Goal: Information Seeking & Learning: Learn about a topic

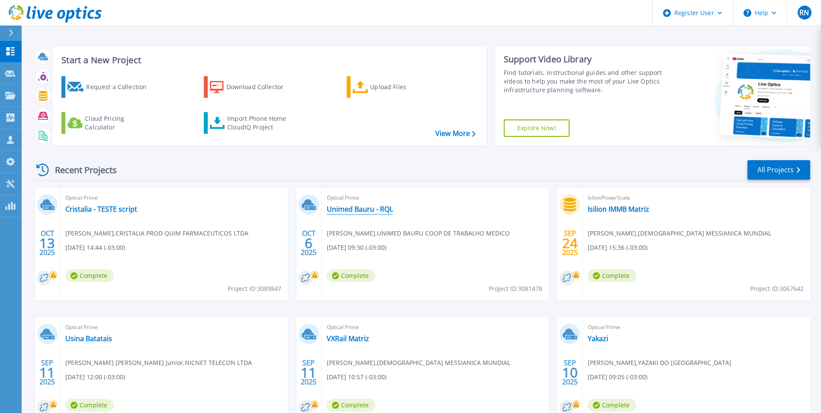
click at [347, 211] on link "Unimed Bauru - RQL" at bounding box center [360, 209] width 66 height 9
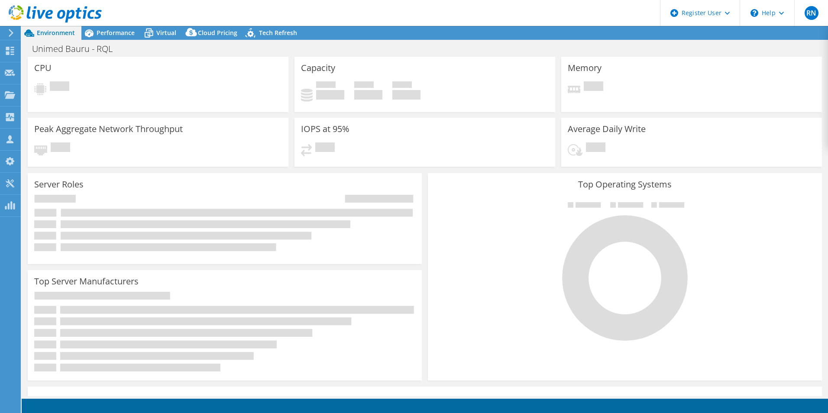
select select "USD"
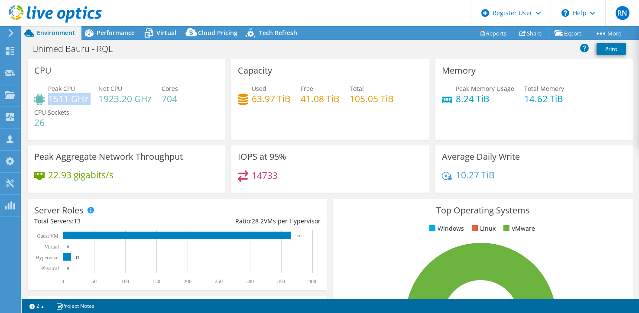
drag, startPoint x: 48, startPoint y: 99, endPoint x: 90, endPoint y: 99, distance: 42.0
click at [90, 99] on div "Peak CPU 1511 GHz Net CPU 1923.20 GHz Cores 704 CPU Sockets 26" at bounding box center [126, 110] width 184 height 52
drag, startPoint x: 449, startPoint y: 99, endPoint x: 493, endPoint y: 103, distance: 44.3
click at [493, 103] on div "Peak Memory Usage 8.24 TiB" at bounding box center [478, 93] width 72 height 19
click at [471, 111] on div "Peak Memory Usage 8.24 TiB Total Memory 14.62 TiB" at bounding box center [534, 98] width 184 height 28
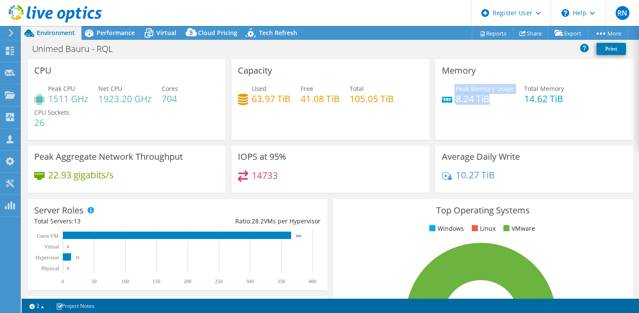
drag, startPoint x: 490, startPoint y: 99, endPoint x: 436, endPoint y: 91, distance: 54.7
click at [436, 90] on div "Memory Peak Memory Usage 8.24 TiB Total Memory 14.62 TiB" at bounding box center [533, 99] width 197 height 81
click at [528, 123] on div "Memory Peak Memory Usage 8.24 TiB Total Memory 14.62 TiB" at bounding box center [533, 99] width 197 height 81
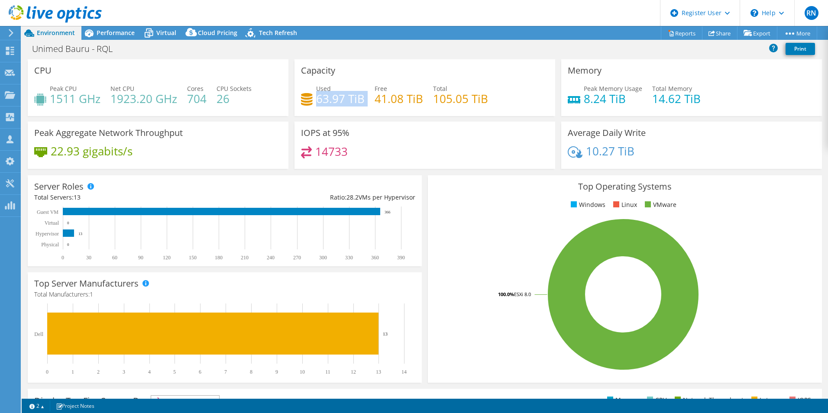
drag, startPoint x: 314, startPoint y: 100, endPoint x: 365, endPoint y: 101, distance: 51.1
click at [365, 101] on div "Used 63.97 TiB Free 41.08 TiB Total 105.05 TiB" at bounding box center [425, 98] width 248 height 28
drag, startPoint x: 580, startPoint y: 99, endPoint x: 620, endPoint y: 97, distance: 40.3
click at [620, 97] on h4 "8.24 TiB" at bounding box center [613, 99] width 58 height 10
drag, startPoint x: 316, startPoint y: 99, endPoint x: 361, endPoint y: 103, distance: 44.8
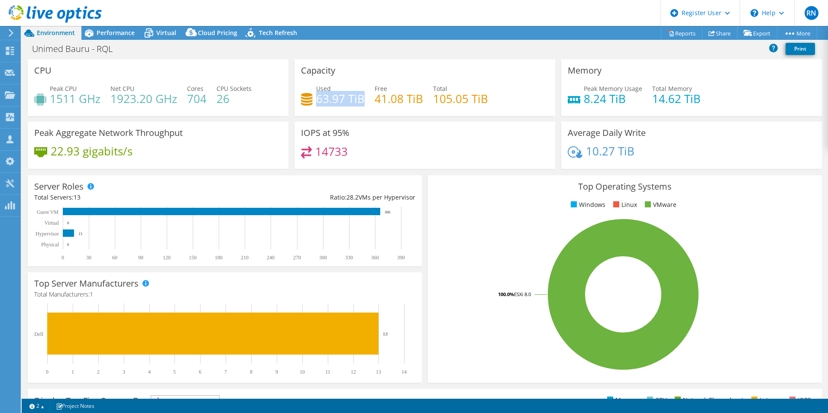
click at [361, 103] on h4 "63.97 TiB" at bounding box center [340, 99] width 48 height 10
drag, startPoint x: 432, startPoint y: 100, endPoint x: 481, endPoint y: 100, distance: 49.8
click at [481, 100] on h4 "105.05 TiB" at bounding box center [460, 99] width 55 height 10
click at [118, 33] on span "Performance" at bounding box center [116, 33] width 38 height 8
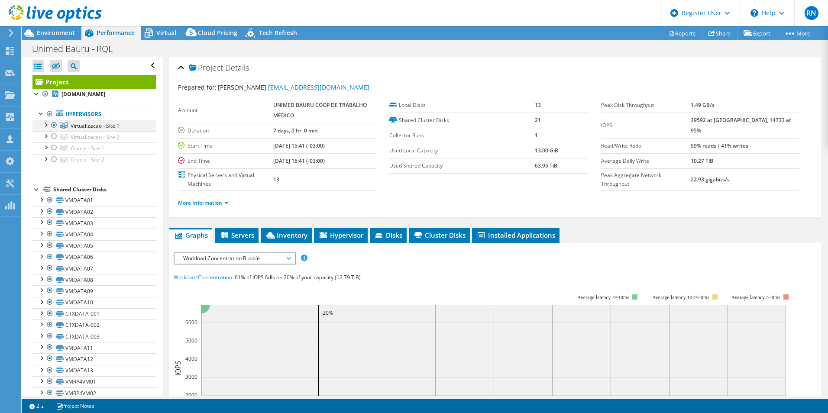
click at [54, 130] on div at bounding box center [54, 125] width 9 height 10
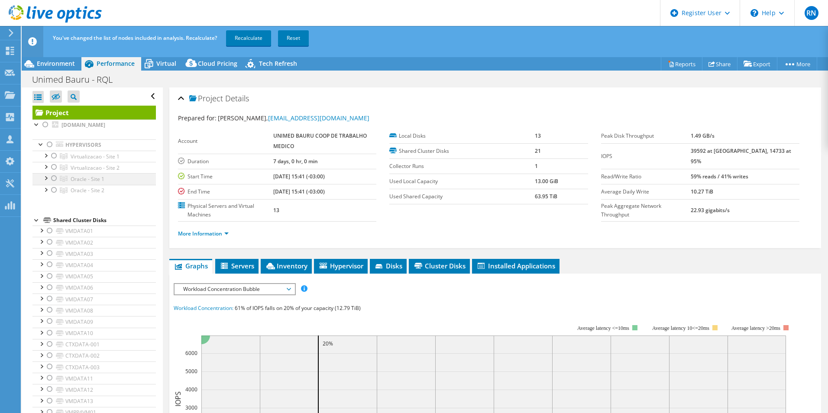
click at [52, 184] on div at bounding box center [54, 178] width 9 height 10
click at [48, 182] on div at bounding box center [45, 177] width 9 height 9
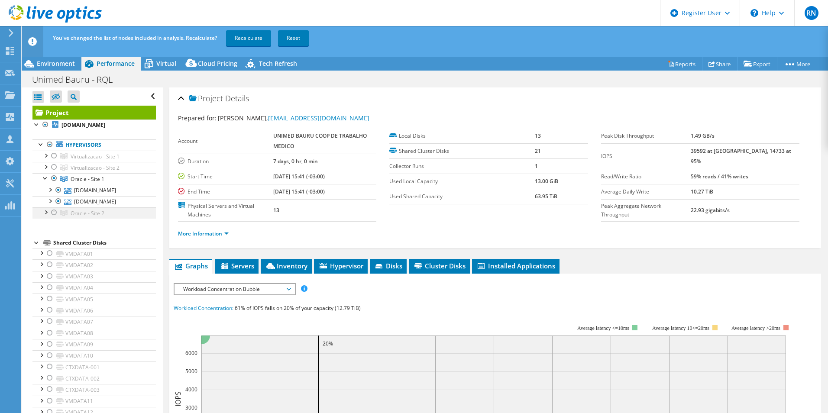
click at [43, 216] on div at bounding box center [45, 211] width 9 height 9
click at [247, 39] on link "Recalculate" at bounding box center [248, 38] width 45 height 16
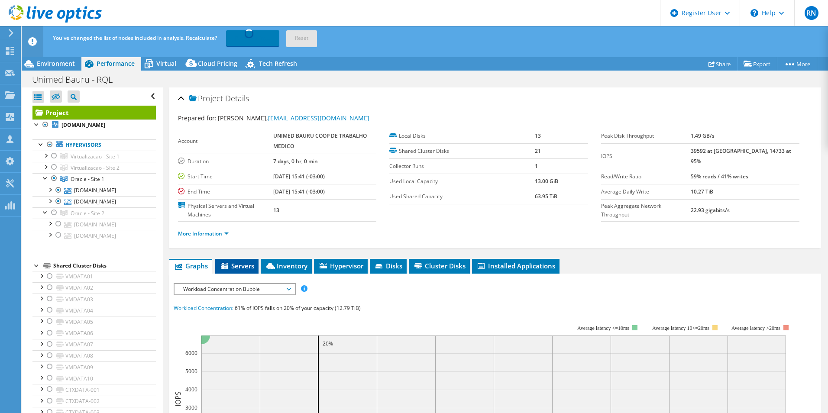
click at [249, 263] on span "Servers" at bounding box center [236, 265] width 35 height 9
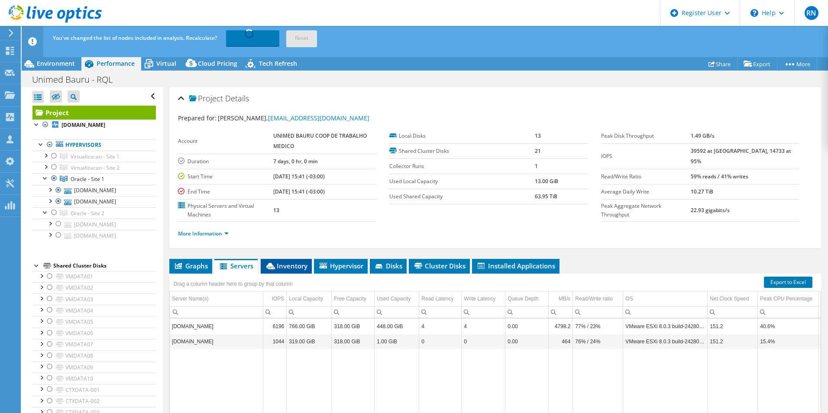
click at [284, 265] on span "Inventory" at bounding box center [286, 265] width 42 height 9
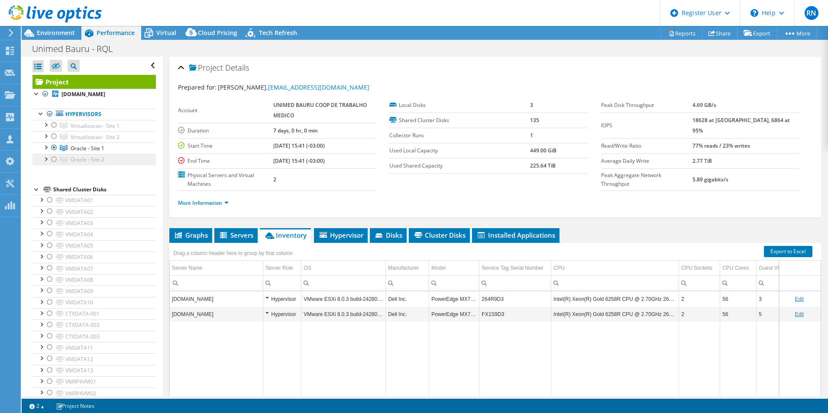
click at [85, 163] on span "Oracle - Site 2" at bounding box center [88, 159] width 34 height 7
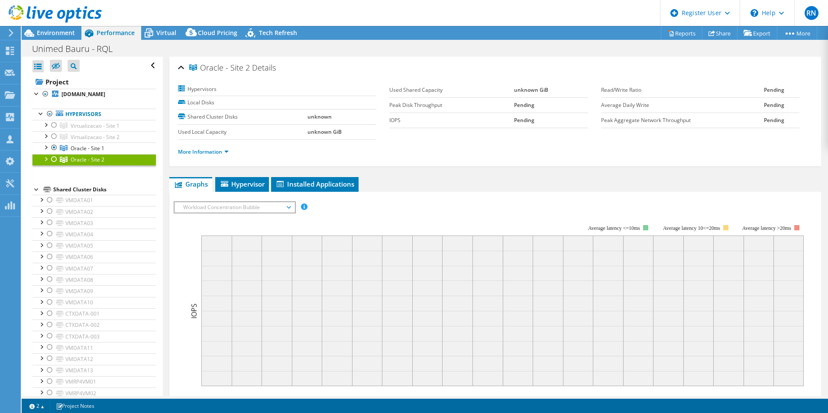
click at [55, 164] on div at bounding box center [54, 159] width 9 height 10
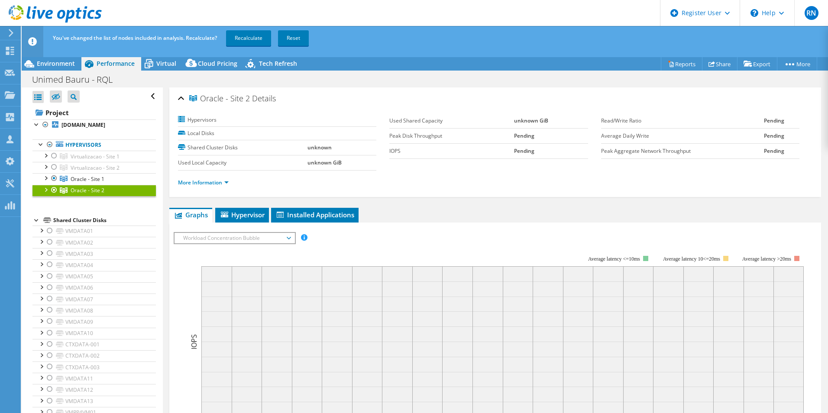
click at [124, 196] on link "Oracle - Site 2" at bounding box center [93, 190] width 123 height 11
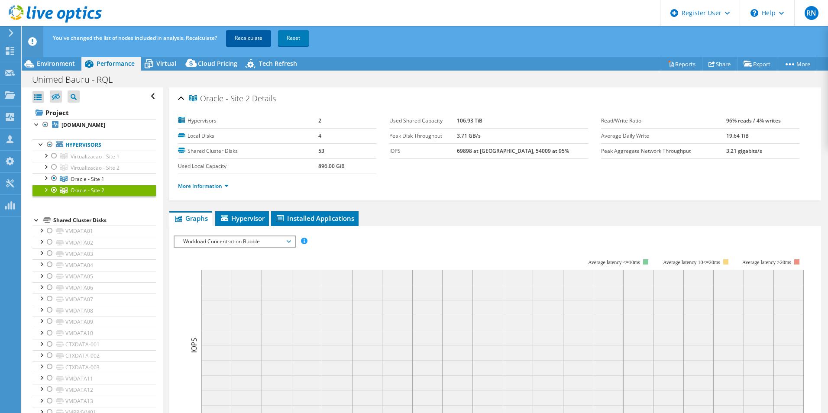
click at [258, 40] on link "Recalculate" at bounding box center [248, 38] width 45 height 16
click at [47, 182] on div at bounding box center [45, 177] width 9 height 9
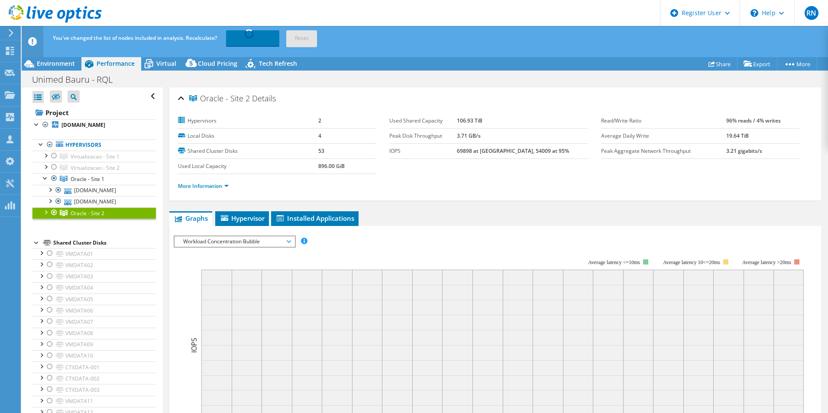
click at [45, 216] on div at bounding box center [45, 211] width 9 height 9
click at [122, 184] on link "Oracle - Site 1" at bounding box center [93, 178] width 123 height 11
click at [119, 184] on link "Oracle - Site 1" at bounding box center [93, 178] width 123 height 11
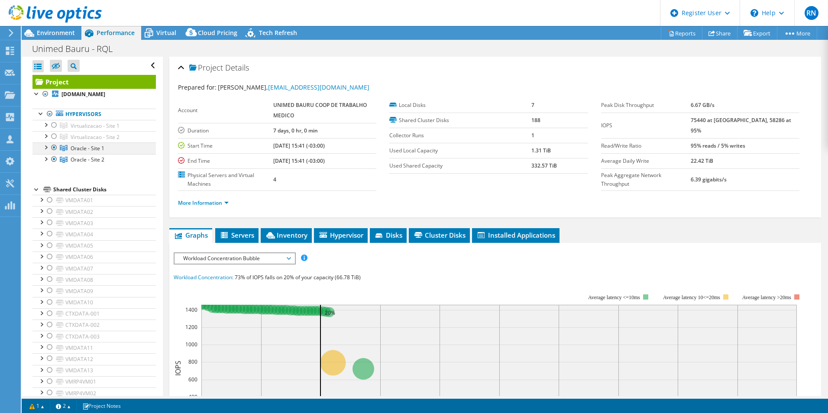
click at [45, 151] on div at bounding box center [45, 146] width 9 height 9
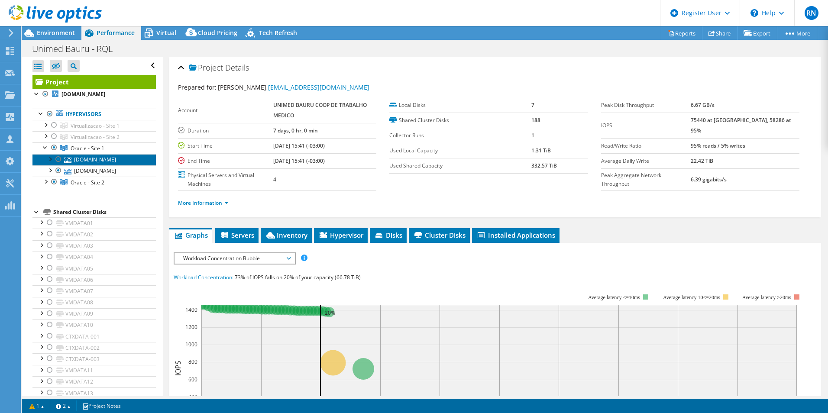
click at [91, 165] on link "[DOMAIN_NAME]" at bounding box center [93, 159] width 123 height 11
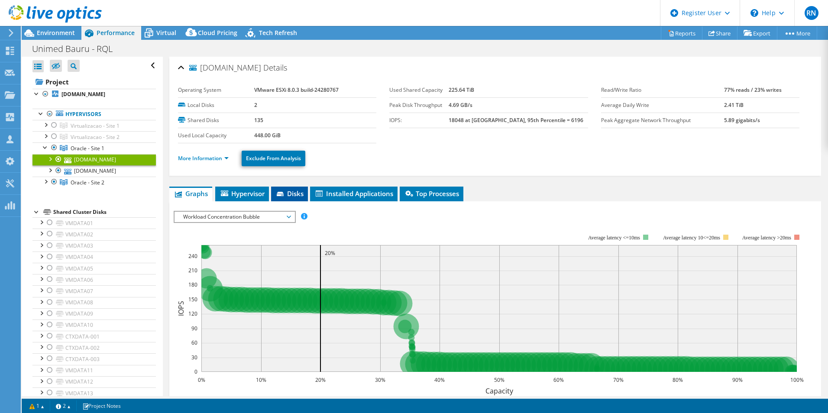
click at [290, 196] on span "Disks" at bounding box center [289, 193] width 28 height 9
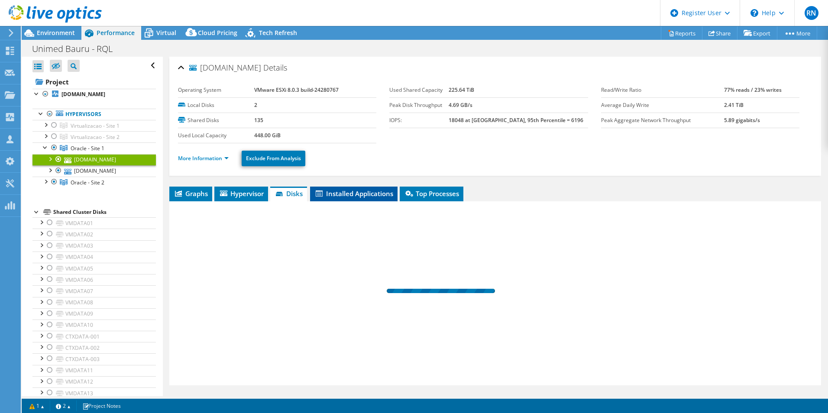
click at [339, 193] on span "Installed Applications" at bounding box center [353, 193] width 79 height 9
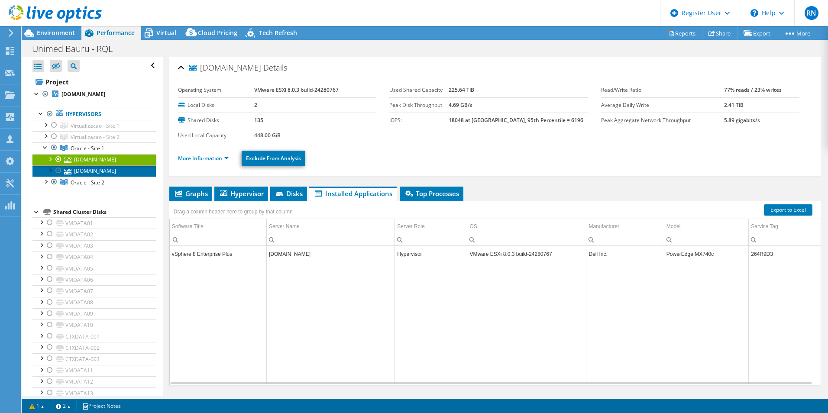
click at [116, 177] on link "[DOMAIN_NAME]" at bounding box center [93, 170] width 123 height 11
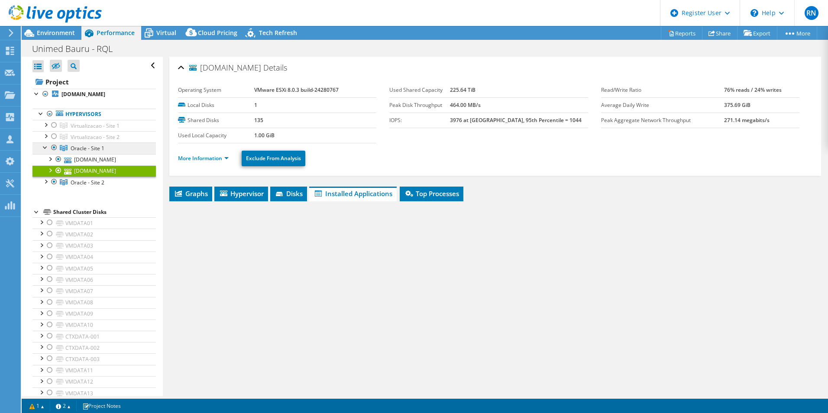
click at [112, 152] on link "Oracle - Site 1" at bounding box center [93, 147] width 123 height 11
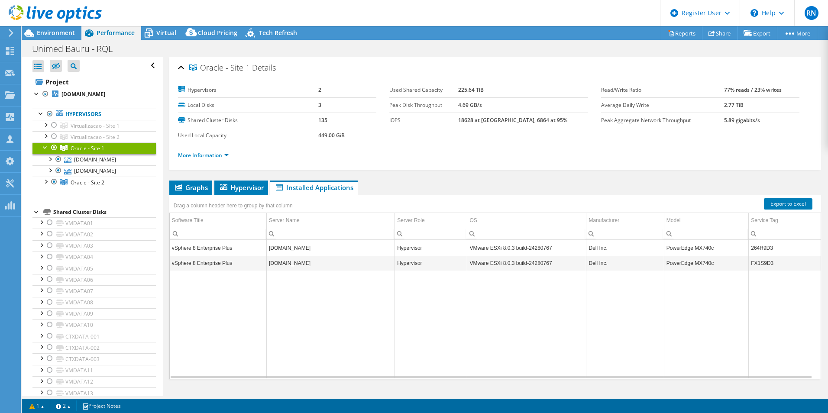
click at [275, 185] on span "Installed Applications" at bounding box center [313, 187] width 79 height 9
click at [238, 186] on span "Hypervisor" at bounding box center [241, 187] width 45 height 9
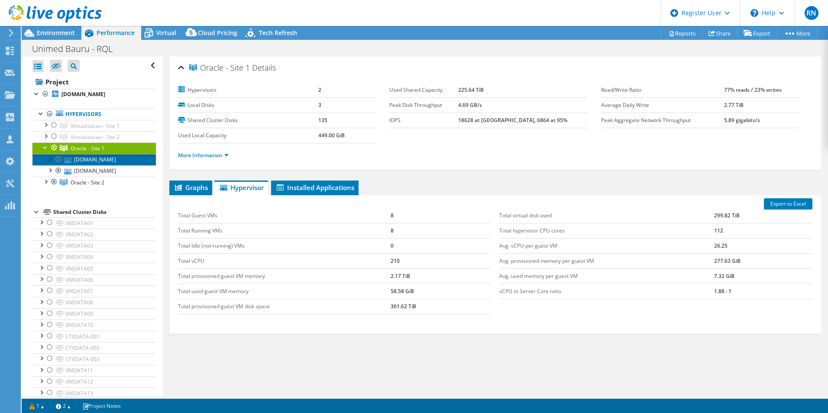
click at [104, 165] on link "[DOMAIN_NAME]" at bounding box center [93, 159] width 123 height 11
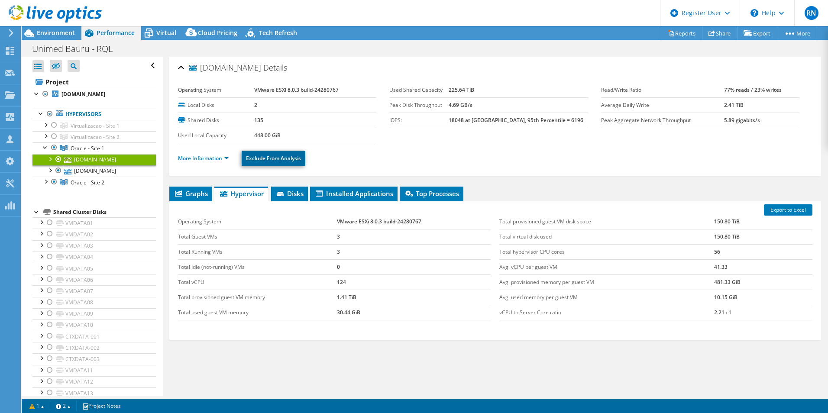
click at [283, 159] on link "Exclude From Analysis" at bounding box center [274, 159] width 64 height 16
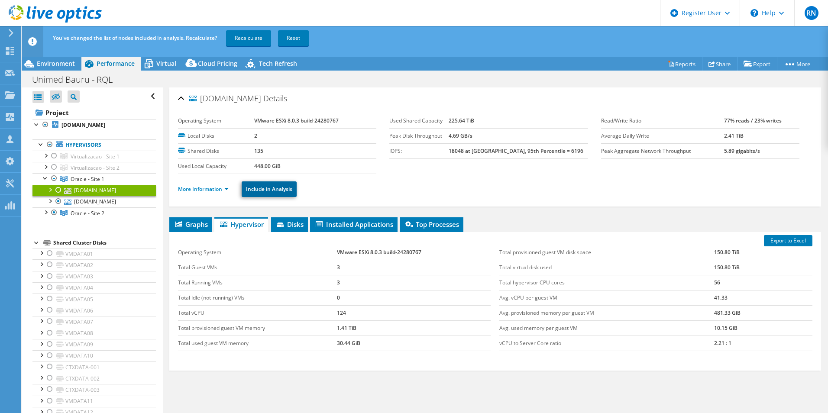
click at [264, 189] on link "Include in Analysis" at bounding box center [269, 189] width 55 height 16
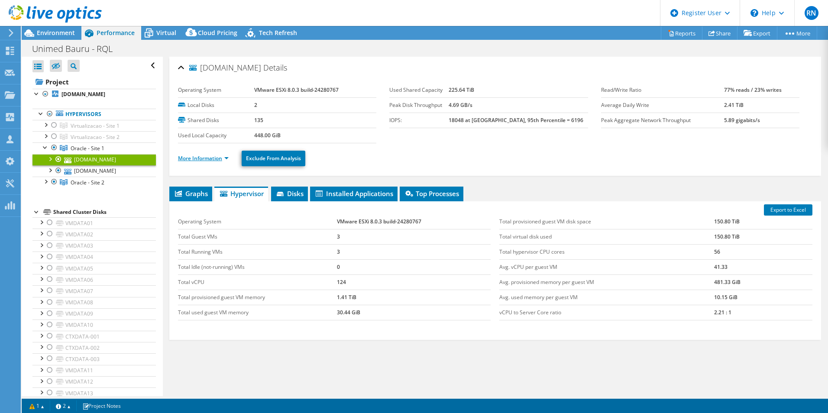
click at [197, 157] on link "More Information" at bounding box center [203, 158] width 51 height 7
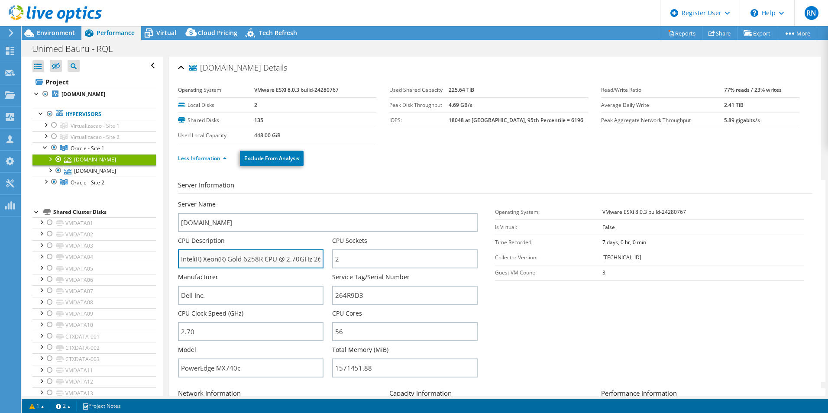
drag, startPoint x: 262, startPoint y: 260, endPoint x: 303, endPoint y: 260, distance: 41.1
click at [303, 260] on input "Intel(R) Xeon(R) Gold 6258R CPU @ 2.70GHz 269 GHz" at bounding box center [250, 258] width 145 height 19
click at [349, 172] on div "Less Information Exclude From Analysis" at bounding box center [495, 158] width 634 height 30
click at [94, 152] on span "Oracle - Site 1" at bounding box center [88, 148] width 34 height 7
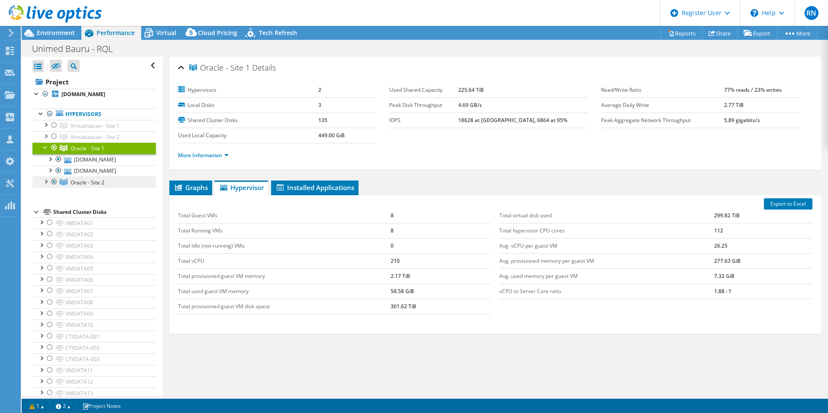
click at [104, 186] on span "Oracle - Site 2" at bounding box center [88, 182] width 34 height 7
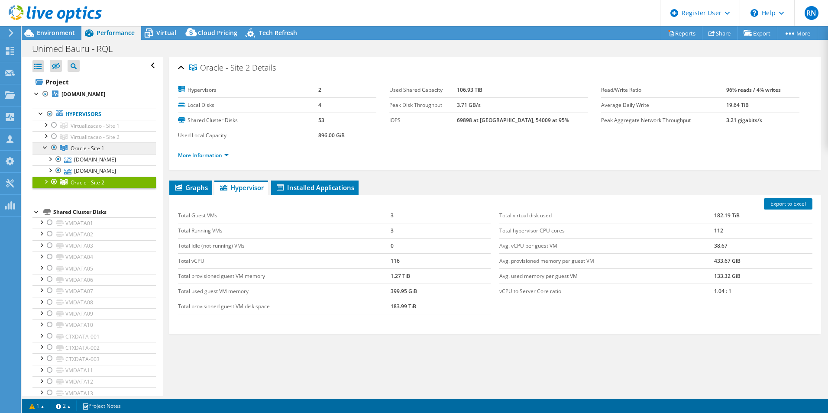
click at [93, 152] on span "Oracle - Site 1" at bounding box center [88, 148] width 34 height 7
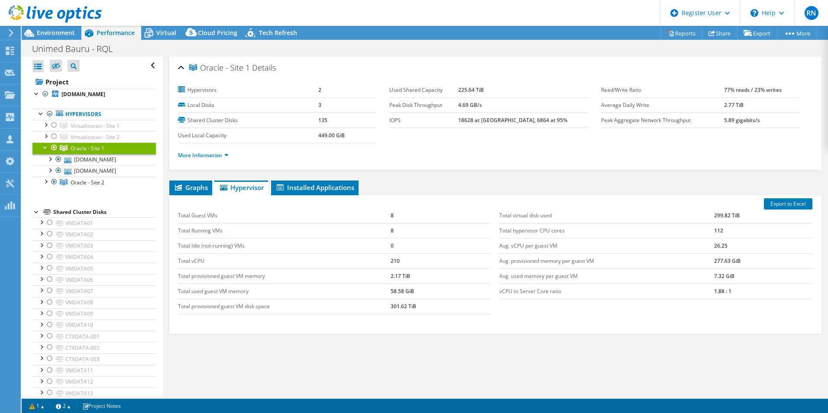
click at [45, 151] on div at bounding box center [45, 146] width 9 height 9
click at [103, 163] on span "Oracle - Site 2" at bounding box center [88, 159] width 34 height 7
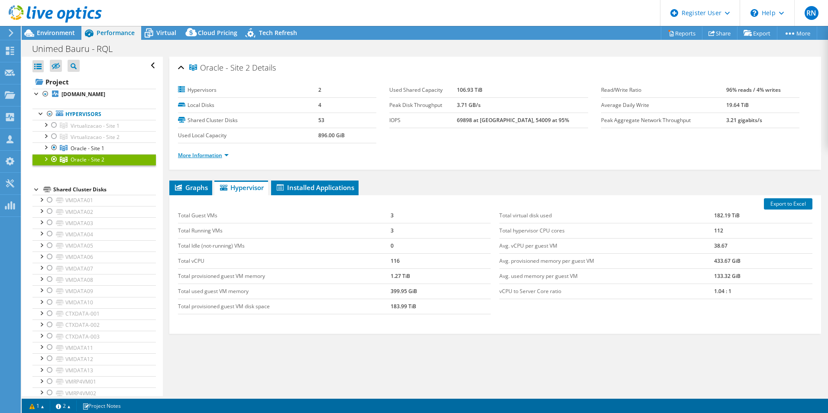
click at [206, 155] on link "More Information" at bounding box center [203, 155] width 51 height 7
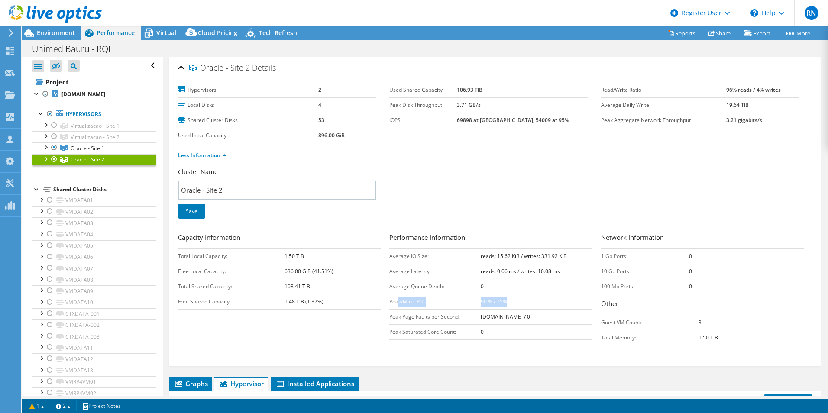
drag, startPoint x: 416, startPoint y: 303, endPoint x: 527, endPoint y: 304, distance: 110.8
click at [527, 304] on tr "Peak/Min CPU: 90 % / 15%" at bounding box center [490, 301] width 203 height 15
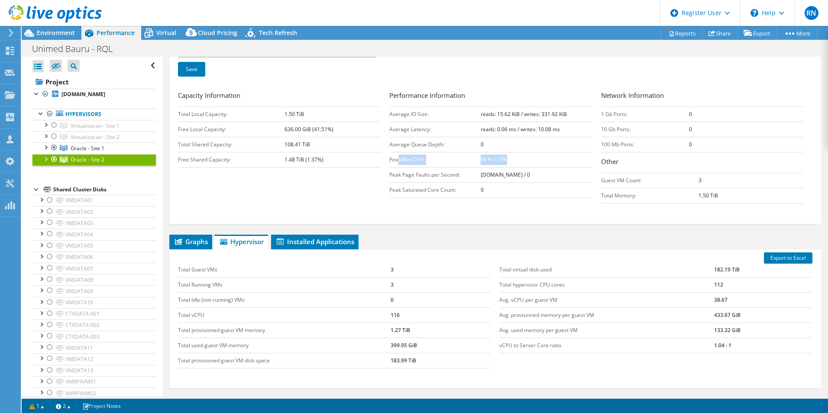
scroll to position [130, 0]
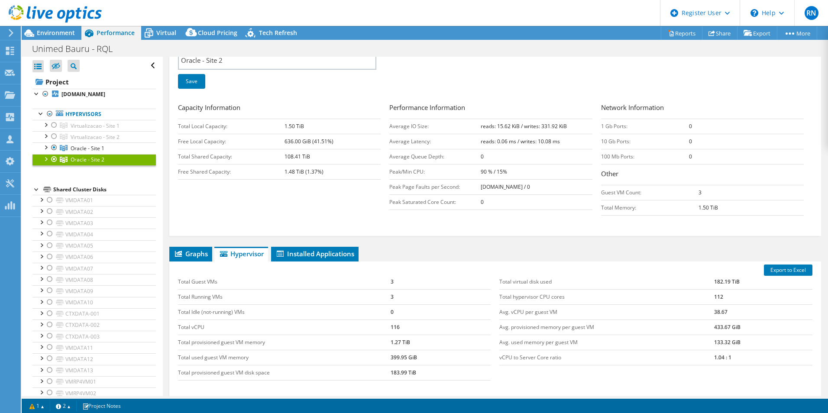
click at [36, 193] on div at bounding box center [36, 188] width 9 height 9
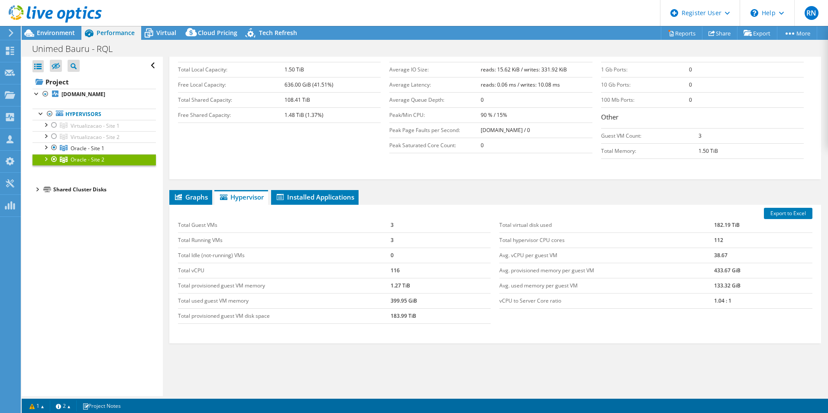
scroll to position [212, 0]
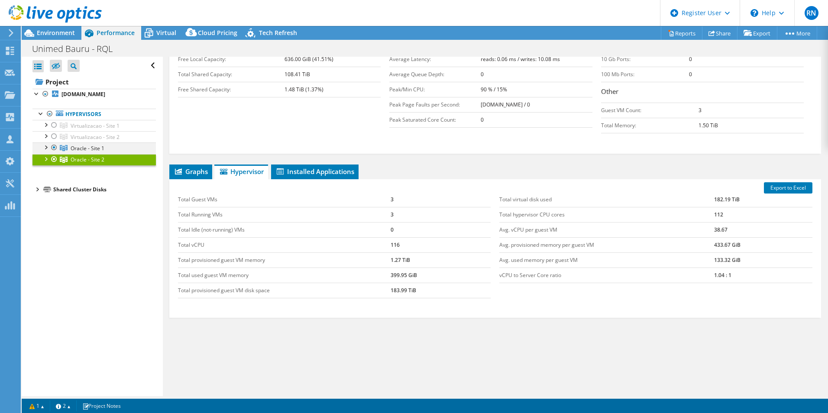
click at [54, 153] on div at bounding box center [54, 147] width 9 height 10
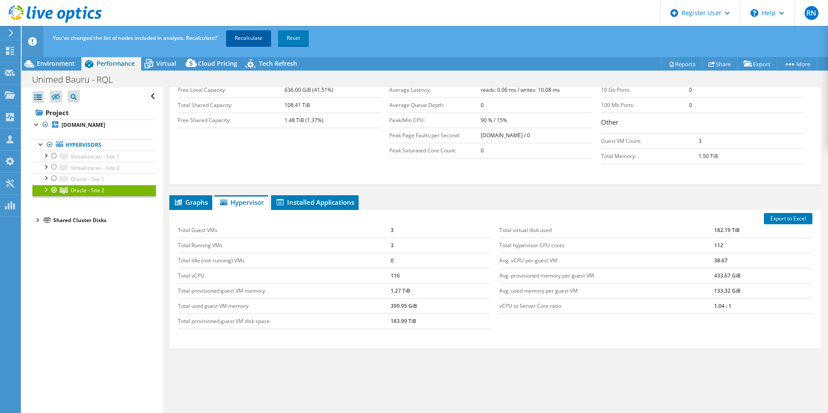
click at [248, 37] on link "Recalculate" at bounding box center [248, 38] width 45 height 16
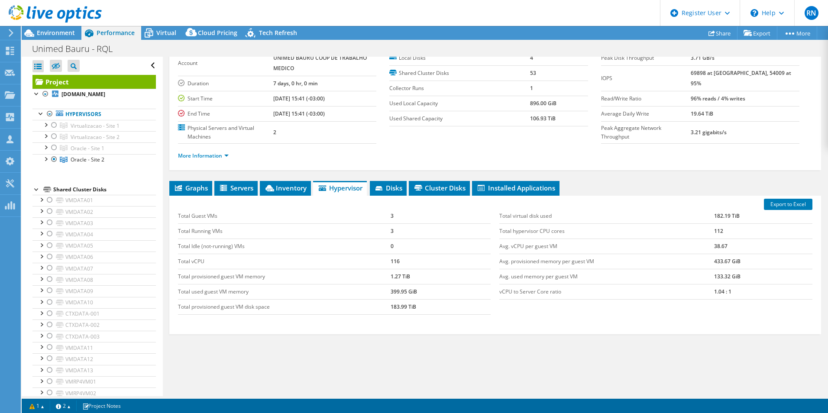
scroll to position [47, 0]
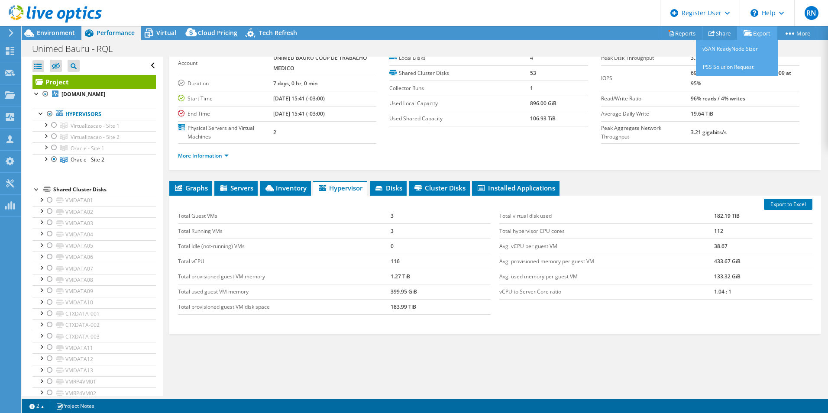
click at [764, 35] on link "Export" at bounding box center [757, 32] width 40 height 13
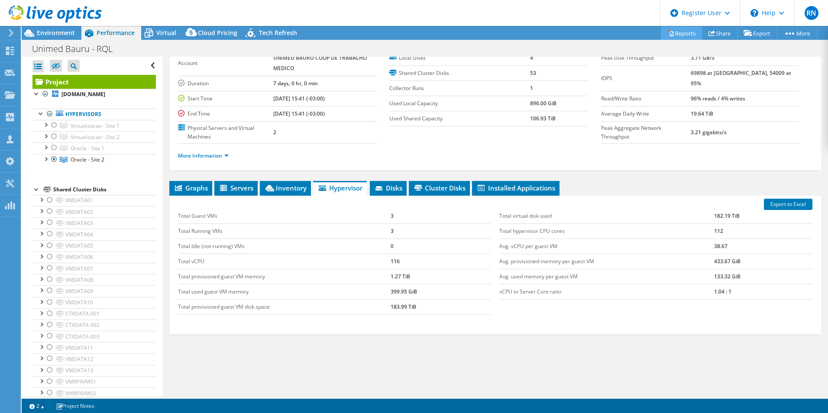
click at [676, 34] on link "Reports" at bounding box center [682, 32] width 42 height 13
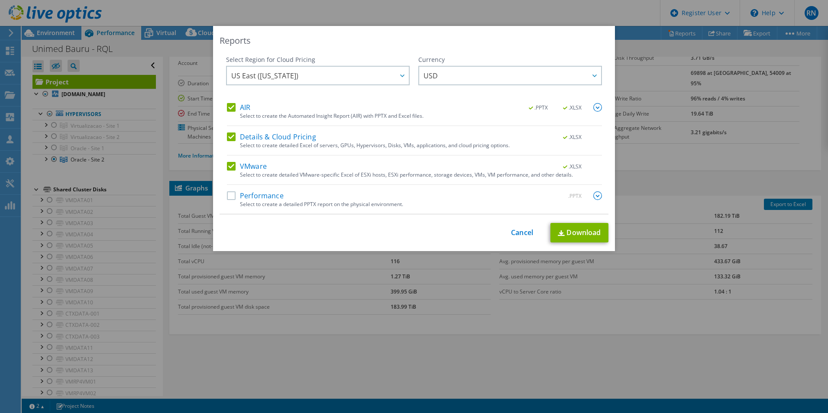
click at [229, 106] on label "AIR" at bounding box center [238, 107] width 23 height 9
click at [0, 0] on input "AIR" at bounding box center [0, 0] width 0 height 0
click at [229, 133] on label "Details & Cloud Pricing" at bounding box center [271, 136] width 89 height 9
click at [0, 0] on input "Details & Cloud Pricing" at bounding box center [0, 0] width 0 height 0
click at [584, 233] on link "Download" at bounding box center [579, 232] width 58 height 19
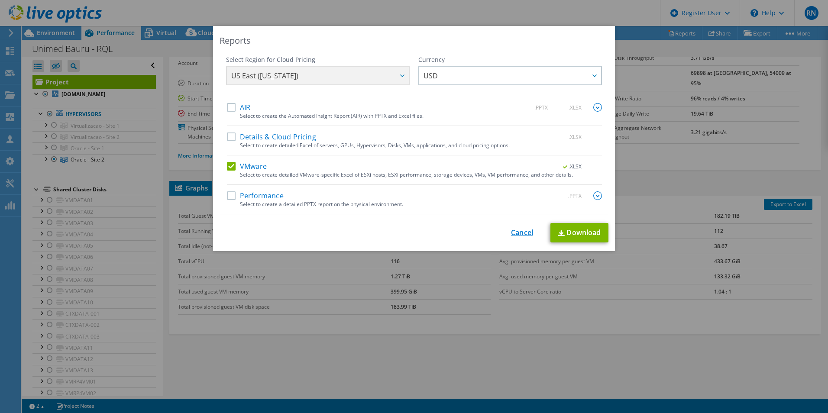
click at [518, 235] on link "Cancel" at bounding box center [522, 233] width 22 height 8
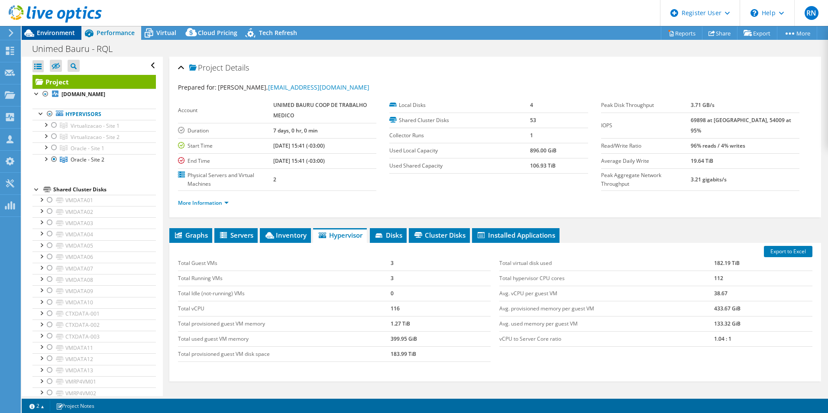
click at [55, 32] on span "Environment" at bounding box center [56, 33] width 38 height 8
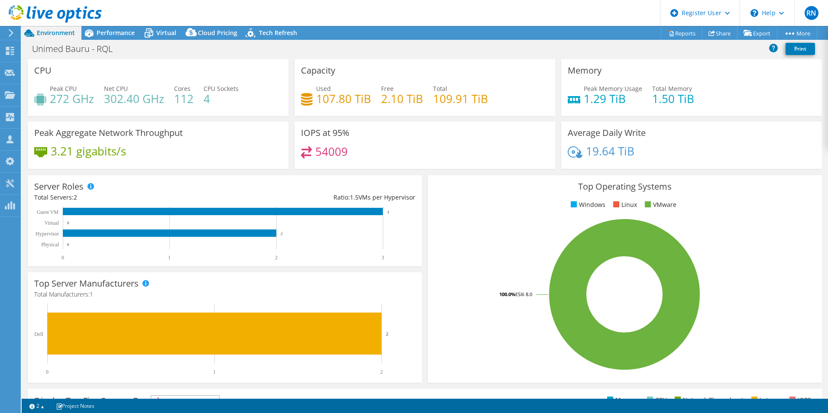
click at [433, 99] on h4 "109.91 TiB" at bounding box center [460, 99] width 55 height 10
drag, startPoint x: 379, startPoint y: 98, endPoint x: 432, endPoint y: 100, distance: 52.8
click at [432, 100] on div "Used 107.80 TiB Free 2.10 TiB Total 109.91 TiB" at bounding box center [425, 98] width 248 height 28
drag, startPoint x: 316, startPoint y: 98, endPoint x: 352, endPoint y: 98, distance: 35.9
click at [352, 98] on h4 "107.80 TiB" at bounding box center [343, 99] width 55 height 10
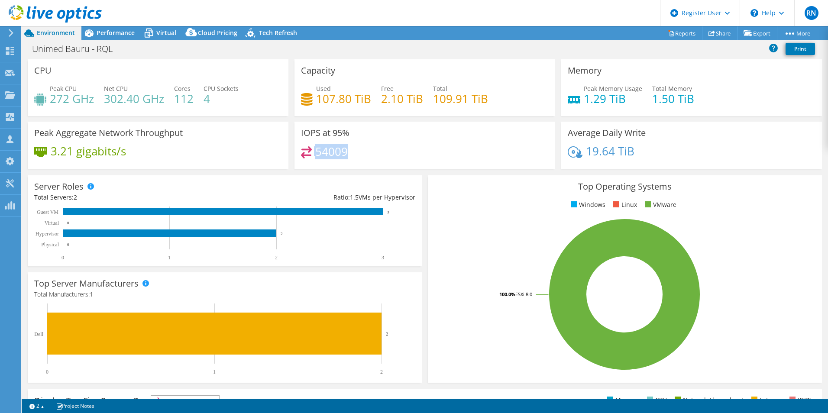
drag, startPoint x: 312, startPoint y: 152, endPoint x: 353, endPoint y: 152, distance: 40.7
click at [353, 152] on div "54009" at bounding box center [425, 155] width 248 height 19
click at [124, 31] on span "Performance" at bounding box center [116, 33] width 38 height 8
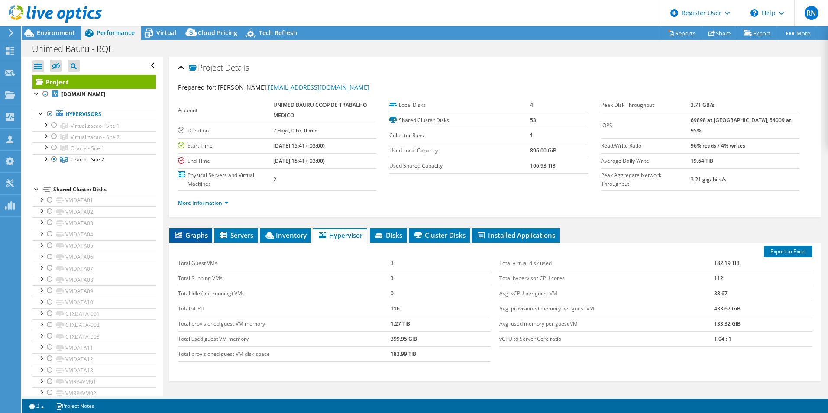
click at [200, 232] on span "Graphs" at bounding box center [191, 235] width 34 height 9
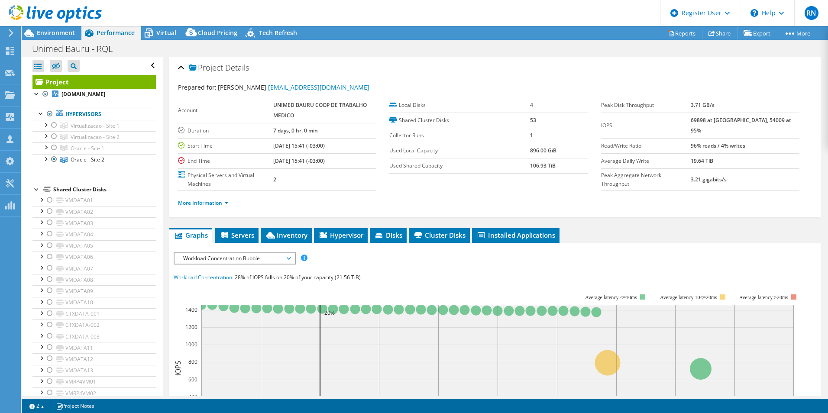
click at [437, 194] on div "More Information" at bounding box center [495, 203] width 634 height 24
click at [89, 163] on span "Oracle - Site 2" at bounding box center [88, 159] width 34 height 7
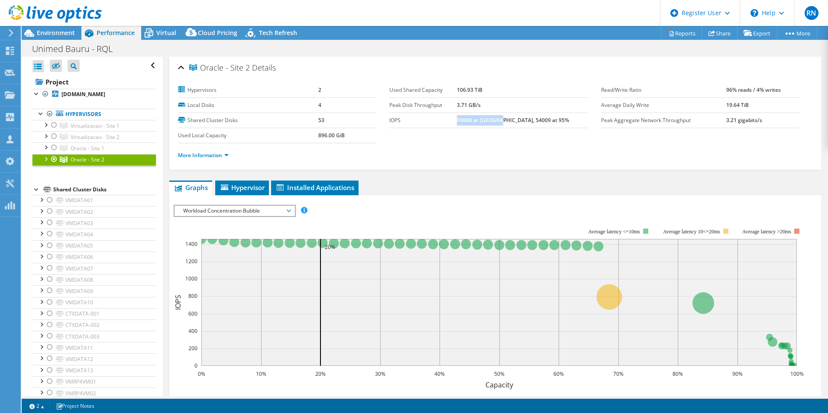
drag, startPoint x: 477, startPoint y: 122, endPoint x: 516, endPoint y: 122, distance: 39.4
click at [516, 122] on b "69898 at Peak, 54009 at 95%" at bounding box center [513, 119] width 112 height 7
click at [66, 27] on div at bounding box center [51, 14] width 102 height 29
click at [63, 38] on div "Environment" at bounding box center [52, 33] width 60 height 14
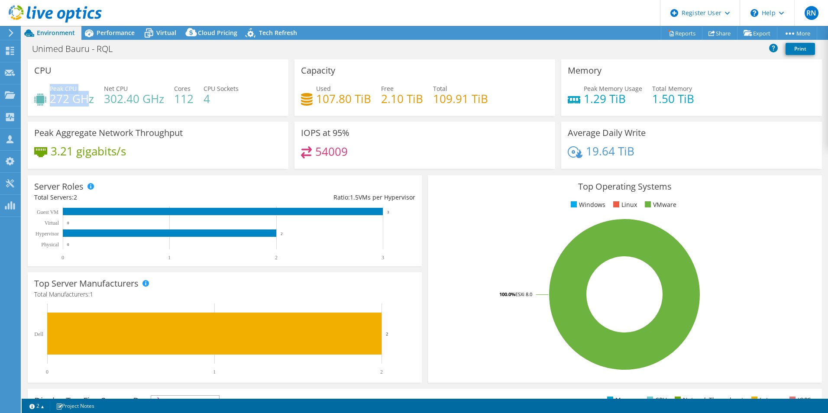
drag, startPoint x: 49, startPoint y: 99, endPoint x: 91, endPoint y: 103, distance: 41.8
click at [91, 103] on div "Peak CPU 272 GHz" at bounding box center [64, 93] width 60 height 19
click at [63, 100] on h4 "272 GHz" at bounding box center [72, 99] width 44 height 10
drag, startPoint x: 52, startPoint y: 99, endPoint x: 91, endPoint y: 100, distance: 39.0
click at [91, 100] on h4 "272 GHz" at bounding box center [72, 99] width 44 height 10
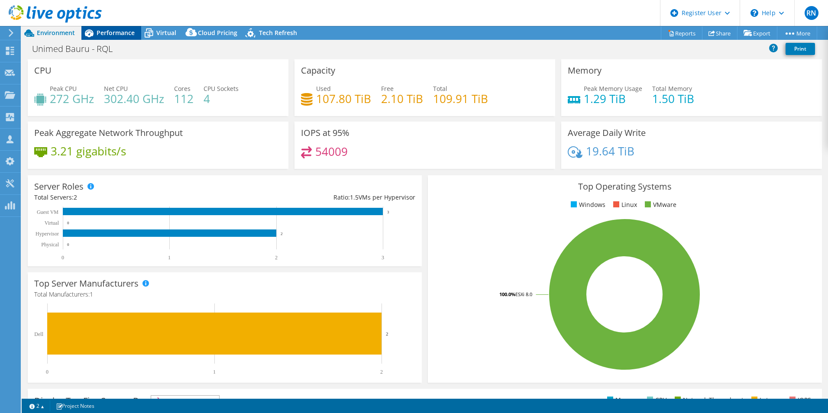
drag, startPoint x: 91, startPoint y: 100, endPoint x: 124, endPoint y: 31, distance: 77.1
click at [124, 31] on span "Performance" at bounding box center [116, 33] width 38 height 8
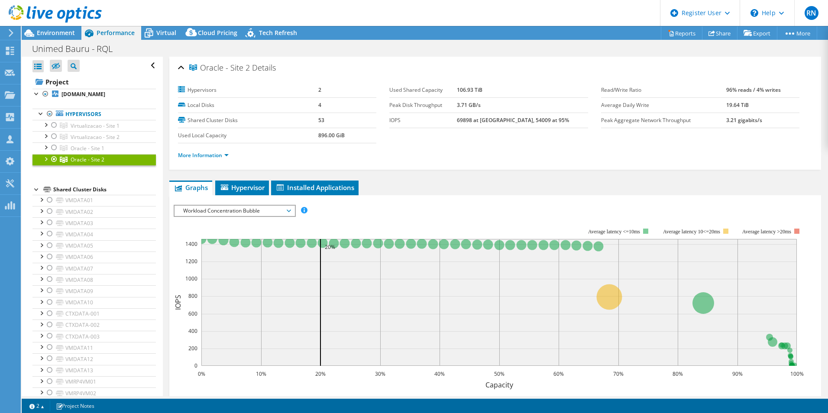
click at [283, 210] on span "Workload Concentration Bubble" at bounding box center [234, 211] width 111 height 10
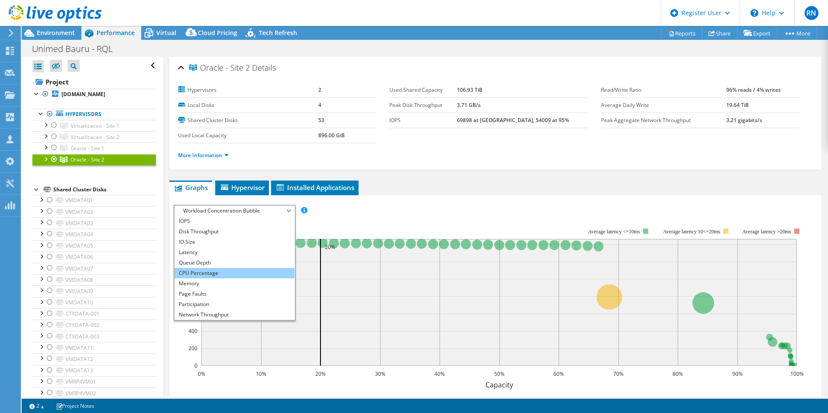
scroll to position [31, 0]
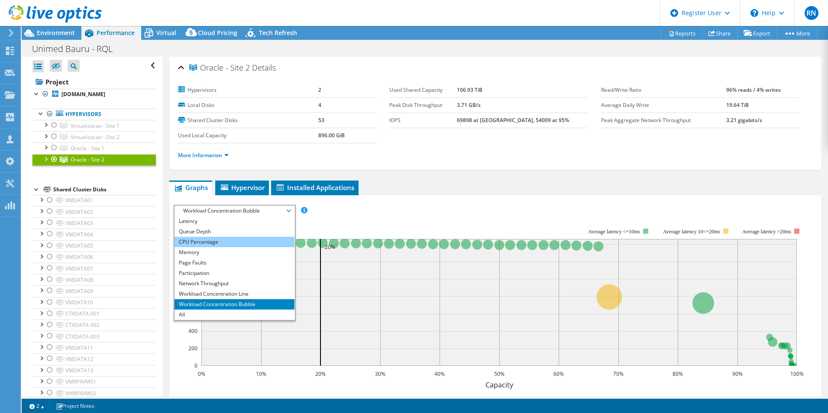
click at [197, 243] on li "CPU Percentage" at bounding box center [234, 242] width 120 height 10
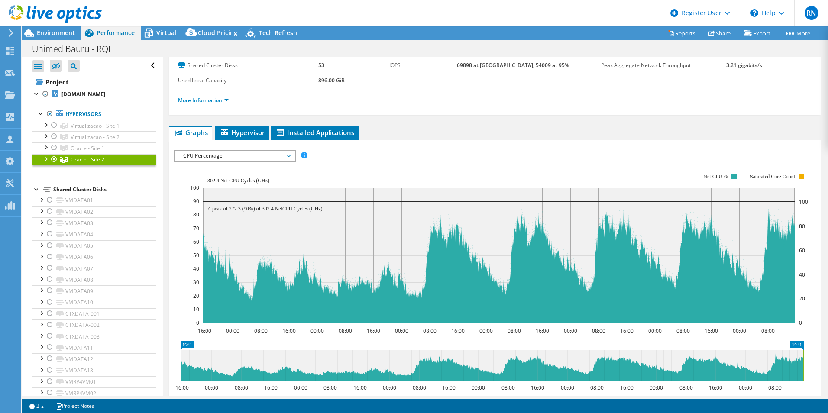
scroll to position [130, 0]
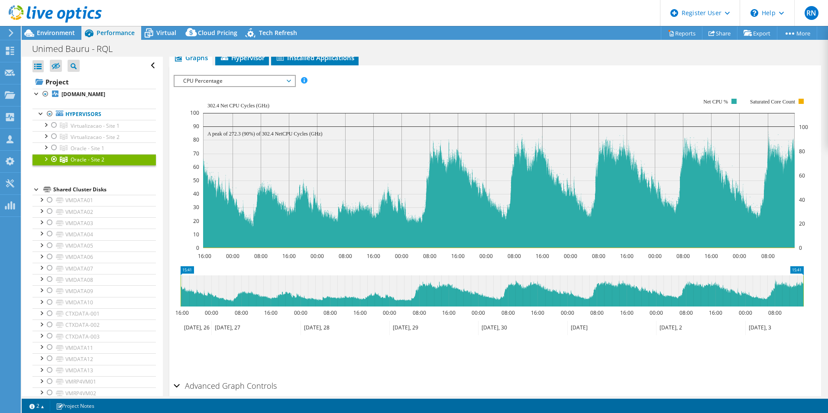
click at [280, 80] on span "CPU Percentage" at bounding box center [234, 81] width 111 height 10
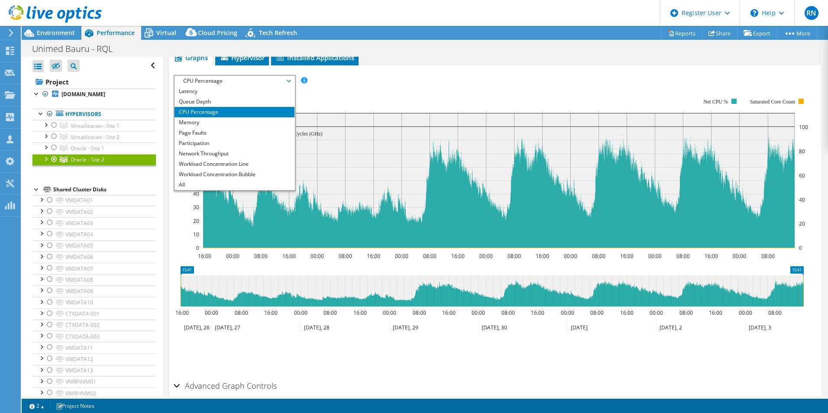
click at [431, 90] on rect at bounding box center [499, 173] width 618 height 173
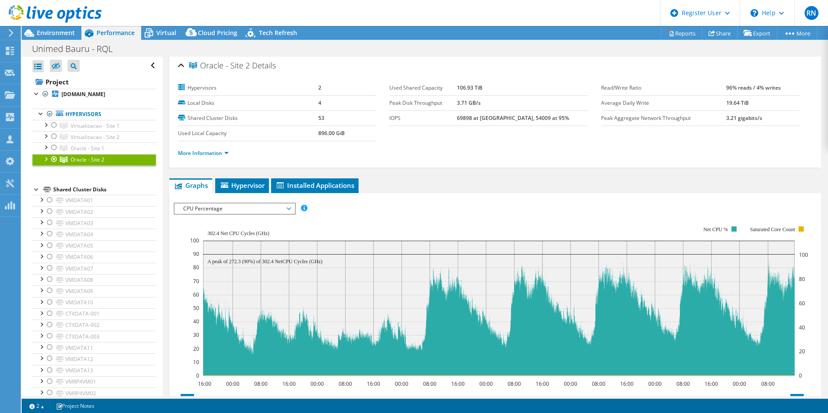
scroll to position [0, 0]
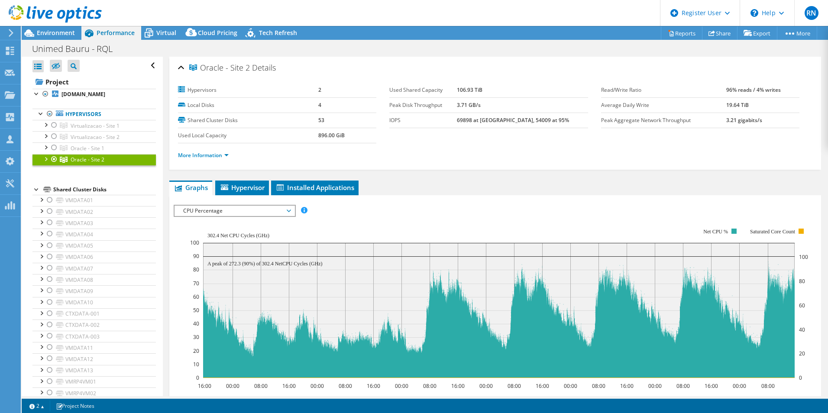
click at [290, 210] on span "CPU Percentage" at bounding box center [234, 211] width 111 height 10
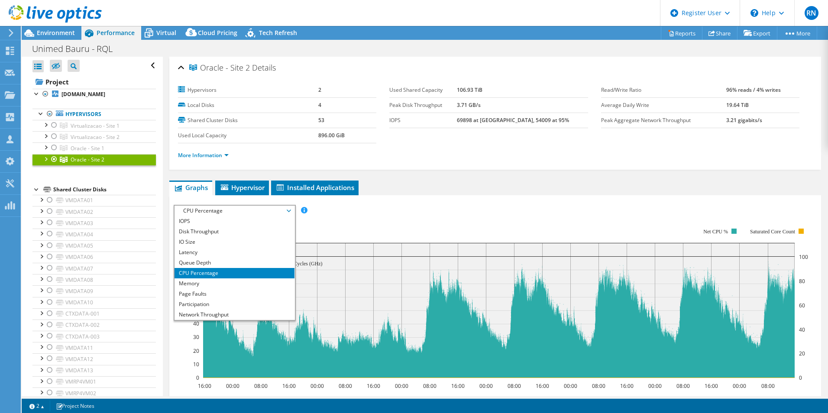
click at [406, 217] on rect at bounding box center [499, 302] width 618 height 173
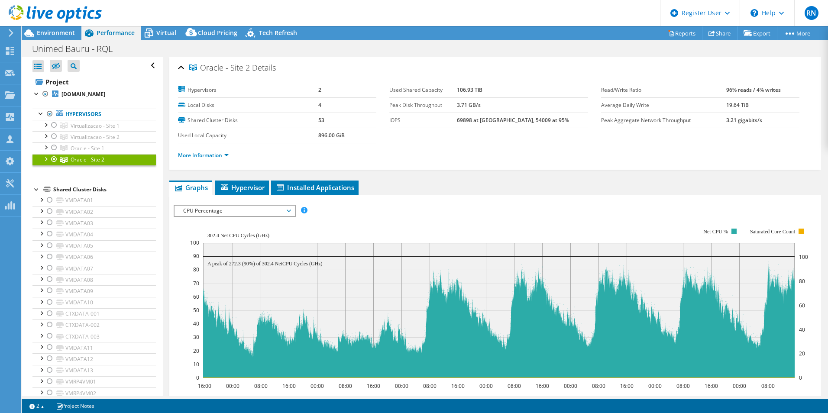
drag, startPoint x: 477, startPoint y: 105, endPoint x: 503, endPoint y: 106, distance: 26.0
click at [503, 106] on tr "Peak Disk Throughput 3.71 GB/s" at bounding box center [488, 104] width 198 height 15
drag, startPoint x: 503, startPoint y: 106, endPoint x: 533, endPoint y: 161, distance: 61.6
click at [533, 161] on div "More Information" at bounding box center [495, 155] width 634 height 24
click at [213, 153] on link "More Information" at bounding box center [203, 155] width 51 height 7
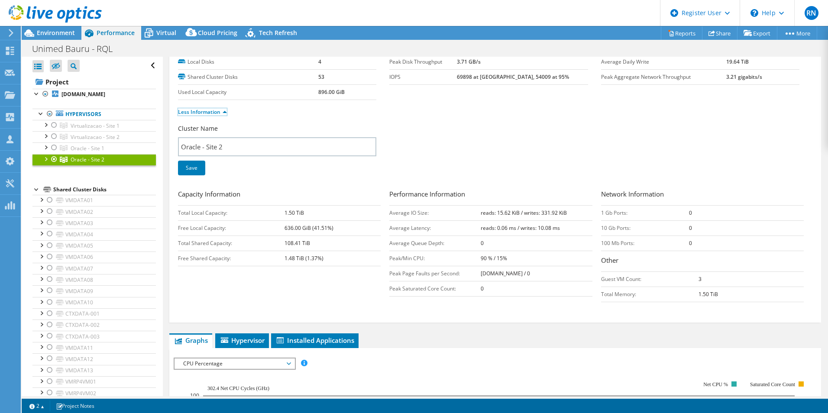
scroll to position [87, 0]
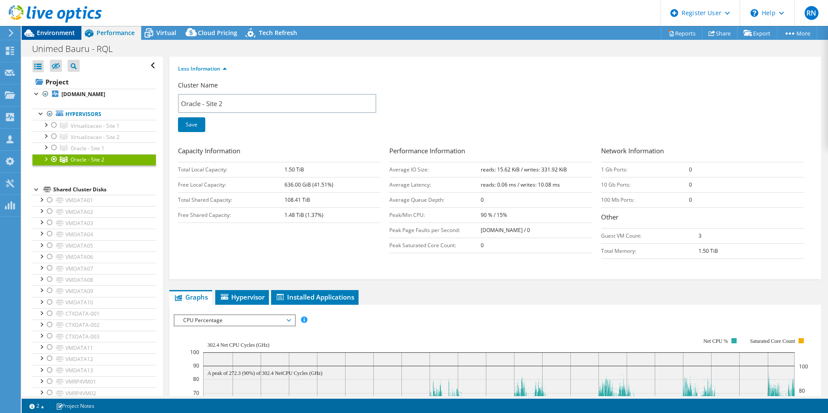
click at [50, 30] on span "Environment" at bounding box center [56, 33] width 38 height 8
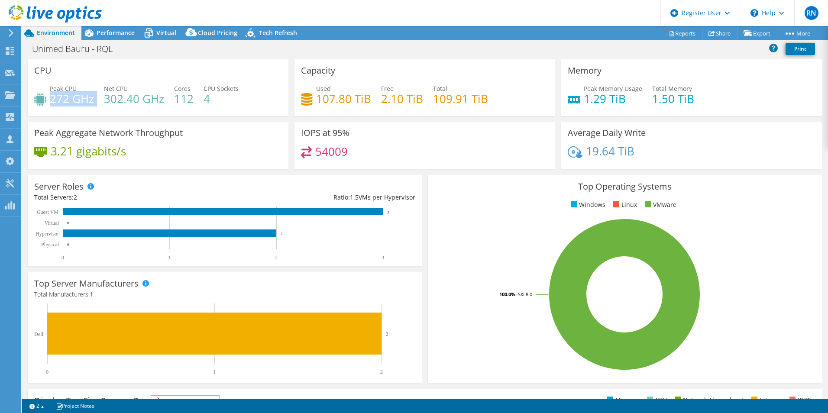
drag, startPoint x: 51, startPoint y: 97, endPoint x: 97, endPoint y: 98, distance: 46.8
click at [97, 98] on div "Peak CPU 272 GHz Net CPU 302.40 GHz Cores 112 CPU Sockets 4" at bounding box center [158, 98] width 248 height 28
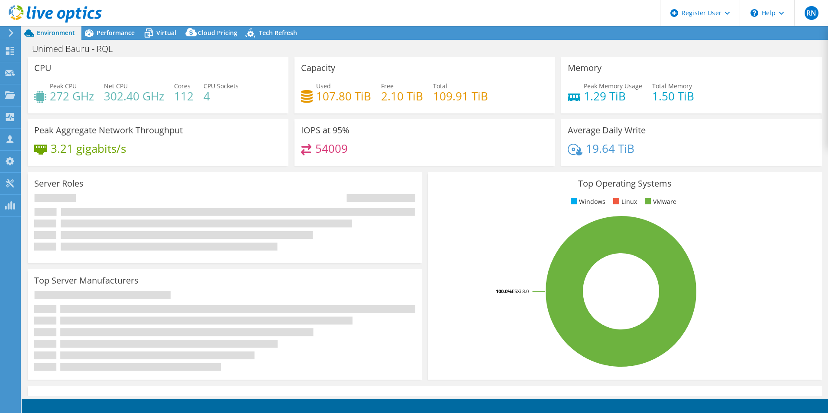
select select "USD"
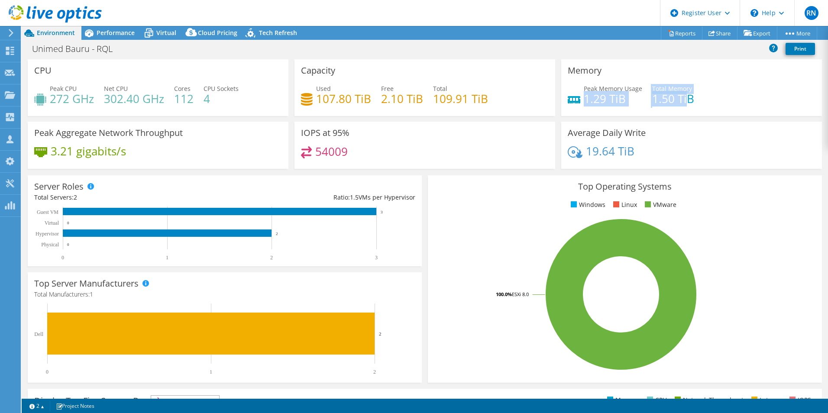
drag, startPoint x: 581, startPoint y: 100, endPoint x: 683, endPoint y: 101, distance: 101.7
click at [683, 101] on div "Peak Memory Usage 1.29 TiB Total Memory 1.50 TiB" at bounding box center [692, 98] width 248 height 28
drag, startPoint x: 683, startPoint y: 101, endPoint x: 690, endPoint y: 102, distance: 7.4
click at [690, 101] on div "Peak Memory Usage 1.29 TiB Total Memory 1.50 TiB" at bounding box center [692, 98] width 248 height 28
drag, startPoint x: 691, startPoint y: 99, endPoint x: 580, endPoint y: 98, distance: 111.3
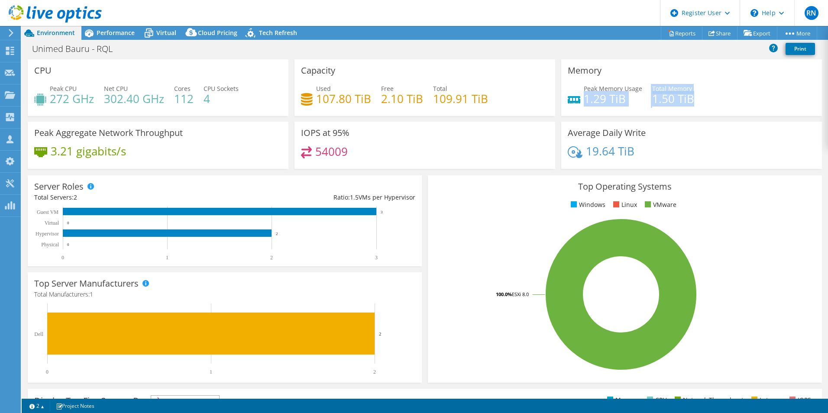
click at [580, 98] on div "Peak Memory Usage 1.29 TiB Total Memory 1.50 TiB" at bounding box center [692, 98] width 248 height 28
click at [604, 103] on h4 "1.29 TiB" at bounding box center [613, 99] width 58 height 10
drag, startPoint x: 689, startPoint y: 98, endPoint x: 643, endPoint y: 99, distance: 45.9
click at [643, 99] on div "Peak Memory Usage 1.29 TiB Total Memory 1.50 TiB" at bounding box center [692, 98] width 248 height 28
drag, startPoint x: 580, startPoint y: 99, endPoint x: 625, endPoint y: 100, distance: 44.2
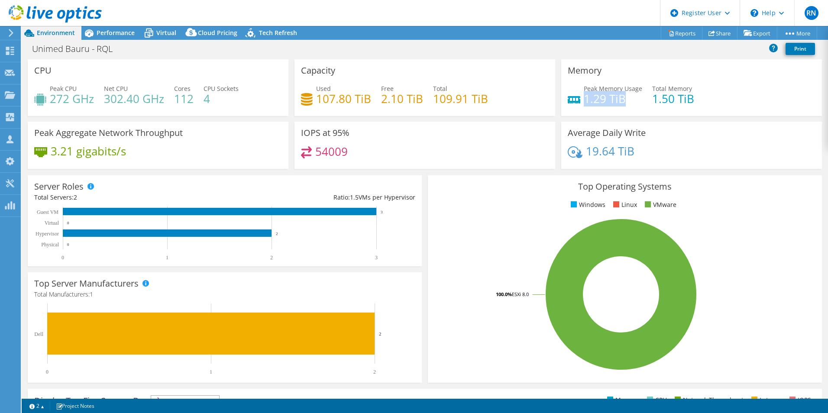
click at [625, 100] on h4 "1.29 TiB" at bounding box center [613, 99] width 58 height 10
click at [475, 230] on rect at bounding box center [620, 295] width 373 height 152
click at [120, 32] on span "Performance" at bounding box center [116, 33] width 38 height 8
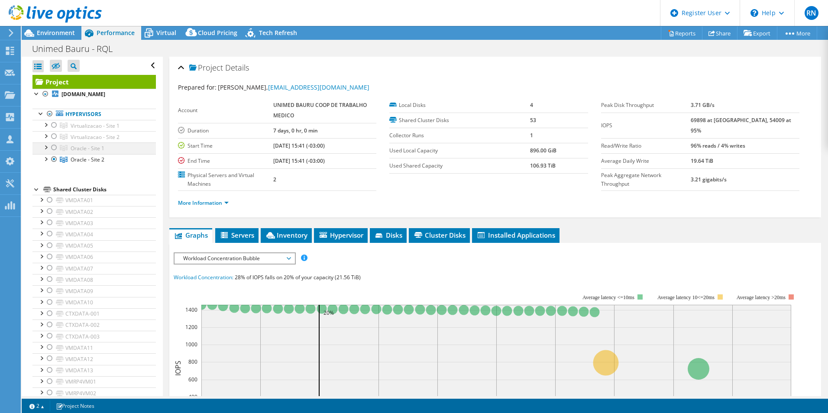
click at [53, 153] on div at bounding box center [54, 147] width 9 height 10
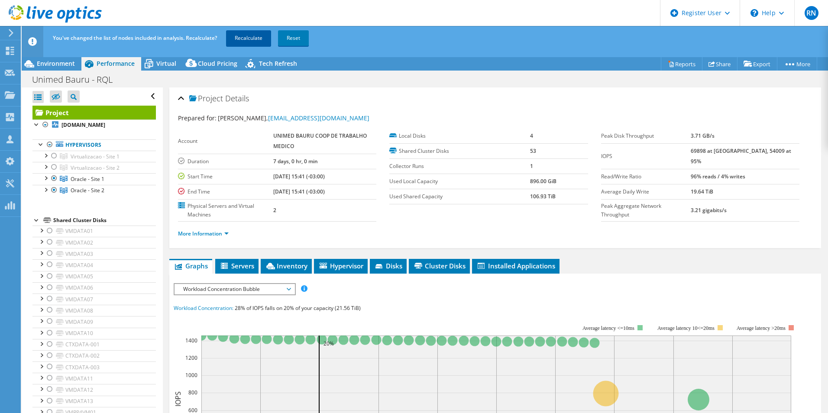
click at [248, 37] on link "Recalculate" at bounding box center [248, 38] width 45 height 16
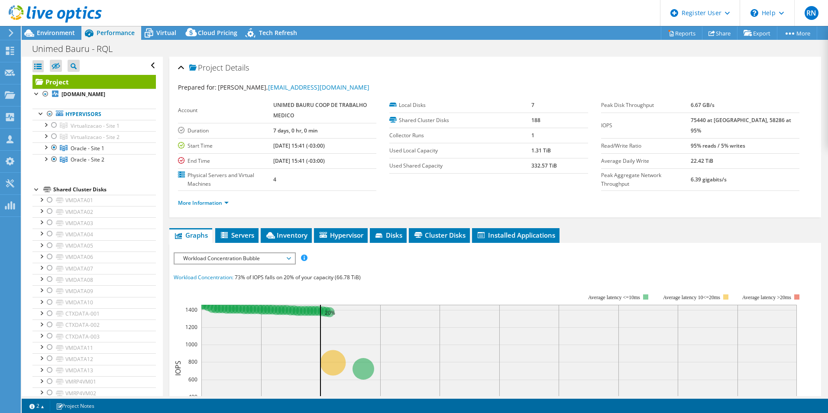
drag, startPoint x: 48, startPoint y: 33, endPoint x: 47, endPoint y: 27, distance: 6.6
click at [48, 33] on span "Environment" at bounding box center [56, 33] width 38 height 8
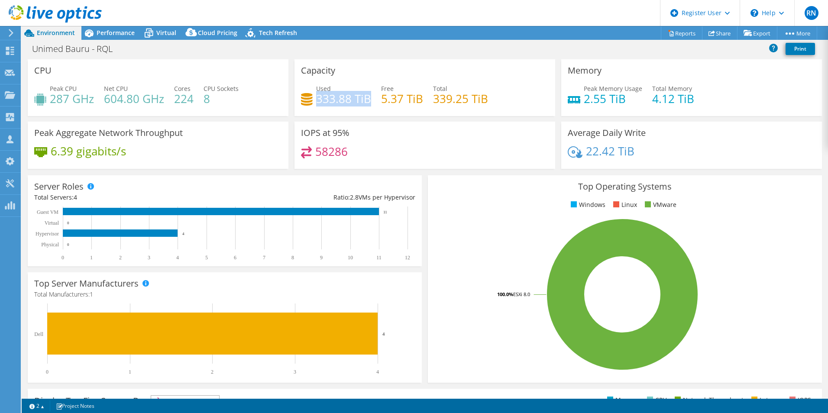
drag, startPoint x: 368, startPoint y: 100, endPoint x: 314, endPoint y: 95, distance: 53.5
click at [316, 95] on h4 "333.88 TiB" at bounding box center [343, 99] width 55 height 10
click at [113, 36] on span "Performance" at bounding box center [116, 33] width 38 height 8
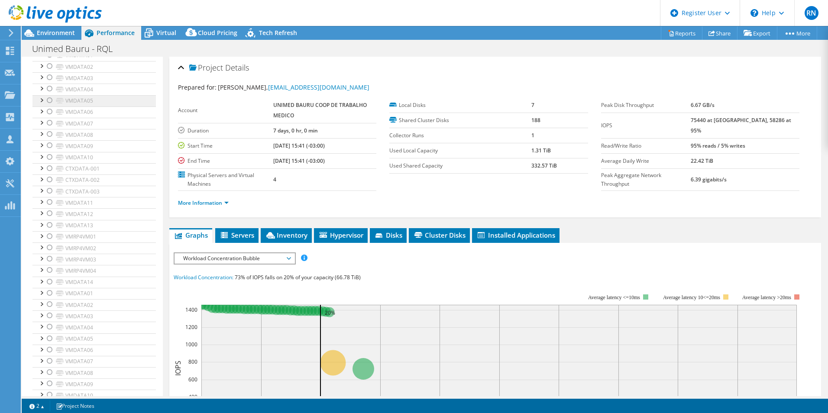
scroll to position [173, 0]
click at [86, 226] on link "VMRP4VM02" at bounding box center [93, 219] width 123 height 11
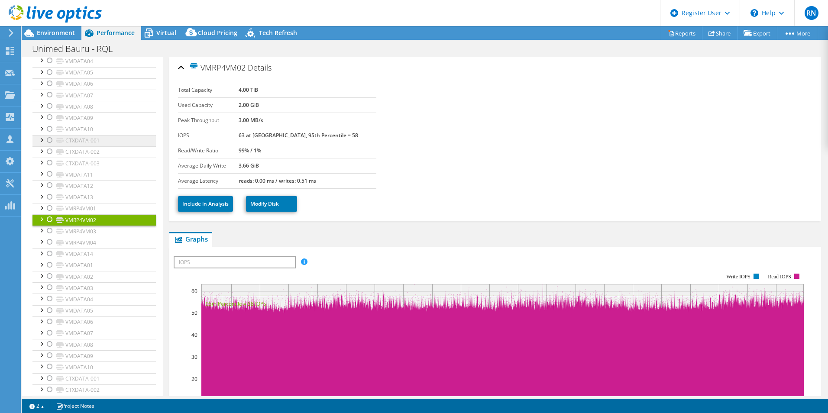
scroll to position [0, 0]
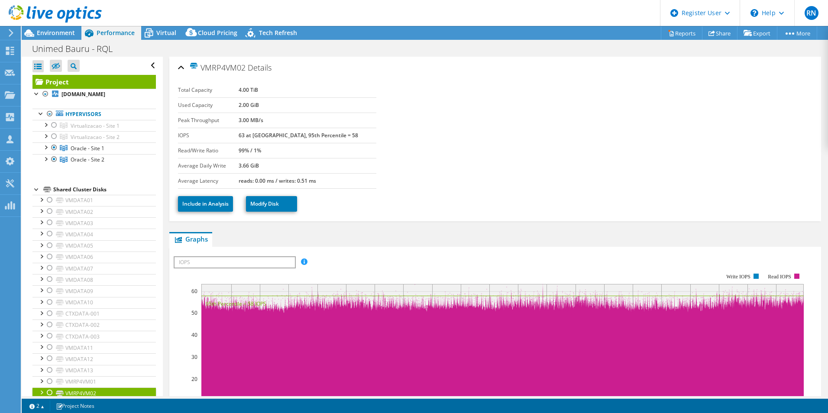
click at [35, 193] on div at bounding box center [36, 188] width 9 height 9
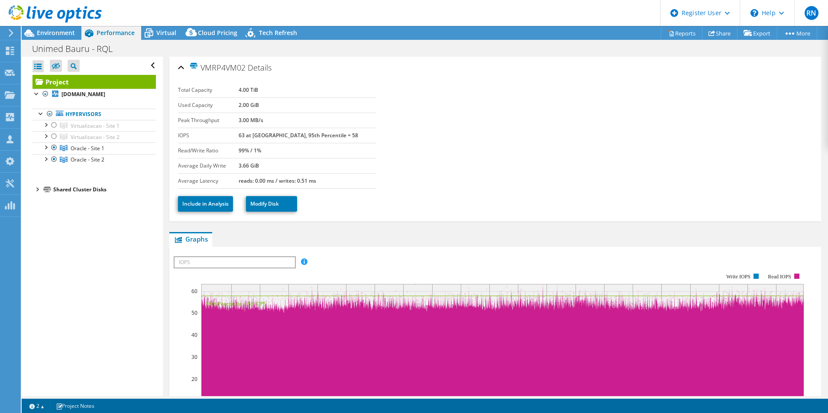
click at [118, 271] on div "Open All Close All Hide Excluded Nodes Project Tree Filter" at bounding box center [92, 226] width 141 height 339
click at [173, 35] on span "Virtual" at bounding box center [166, 33] width 20 height 8
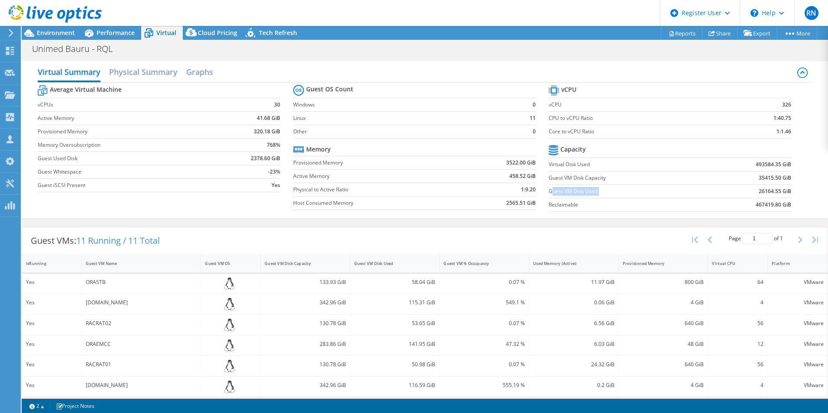
drag, startPoint x: 587, startPoint y: 191, endPoint x: 742, endPoint y: 194, distance: 155.0
click at [742, 194] on tr "Guest VM Disk Used 26164.55 GiB" at bounding box center [669, 190] width 242 height 13
drag, startPoint x: 742, startPoint y: 194, endPoint x: 771, endPoint y: 192, distance: 28.3
click at [771, 192] on b "26164.55 GiB" at bounding box center [774, 191] width 32 height 9
drag, startPoint x: 767, startPoint y: 192, endPoint x: 750, endPoint y: 193, distance: 16.9
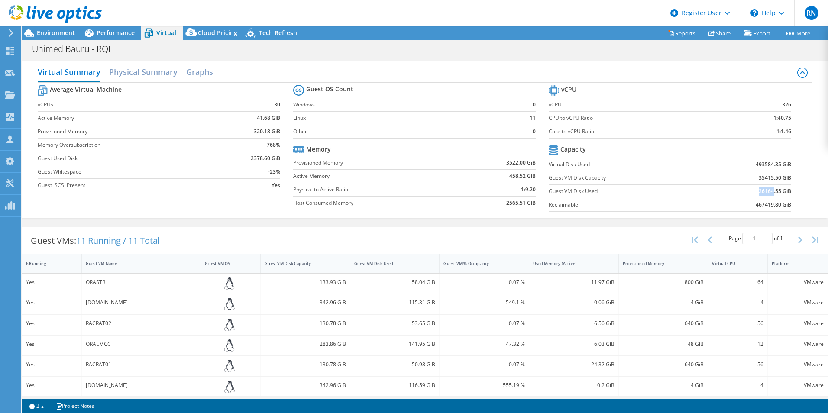
click at [750, 193] on td "26164.55 GiB" at bounding box center [746, 190] width 89 height 13
drag, startPoint x: 750, startPoint y: 193, endPoint x: 792, endPoint y: 193, distance: 42.0
click at [792, 193] on section "vCPU vCPU 326 CPU to vCPU Ratio 1:40.75 Core to vCPU Ratio 1:1.46 Capacity Virt…" at bounding box center [675, 149] width 255 height 133
drag, startPoint x: 753, startPoint y: 193, endPoint x: 766, endPoint y: 193, distance: 12.6
click at [766, 193] on b "26164.55 GiB" at bounding box center [774, 191] width 32 height 9
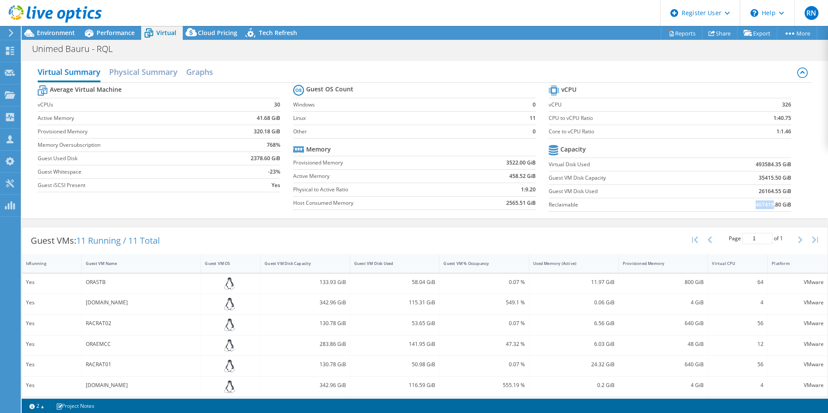
drag, startPoint x: 767, startPoint y: 205, endPoint x: 750, endPoint y: 206, distance: 17.4
click at [755, 206] on b "467419.80 GiB" at bounding box center [772, 204] width 35 height 9
drag, startPoint x: 750, startPoint y: 206, endPoint x: 738, endPoint y: 212, distance: 12.8
click at [738, 212] on section "vCPU vCPU 326 CPU to vCPU Ratio 1:40.75 Core to vCPU Ratio 1:1.46 Capacity Virt…" at bounding box center [675, 149] width 255 height 133
drag, startPoint x: 571, startPoint y: 178, endPoint x: 625, endPoint y: 177, distance: 53.3
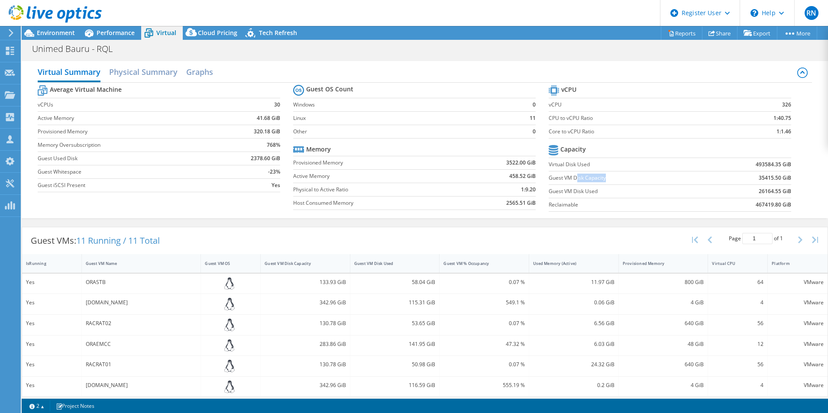
click at [625, 177] on label "Guest VM Disk Capacity" at bounding box center [625, 178] width 154 height 9
drag, startPoint x: 751, startPoint y: 177, endPoint x: 776, endPoint y: 178, distance: 24.7
click at [776, 178] on td "35415.50 GiB" at bounding box center [746, 177] width 89 height 13
click at [688, 171] on td "Guest VM Disk Capacity" at bounding box center [625, 177] width 154 height 13
drag, startPoint x: 546, startPoint y: 190, endPoint x: 619, endPoint y: 190, distance: 72.3
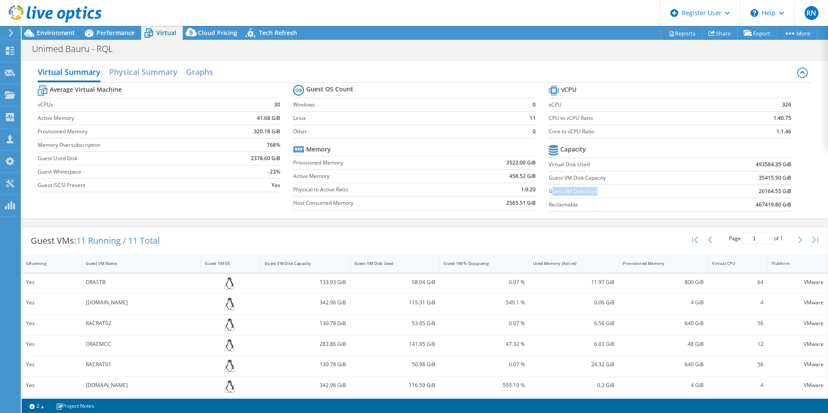
click at [619, 190] on label "Guest VM Disk Used" at bounding box center [625, 191] width 154 height 9
drag, startPoint x: 752, startPoint y: 193, endPoint x: 774, endPoint y: 192, distance: 22.5
click at [774, 192] on b "26164.55 GiB" at bounding box center [774, 191] width 32 height 9
drag, startPoint x: 774, startPoint y: 192, endPoint x: 751, endPoint y: 170, distance: 32.5
click at [751, 170] on td "493584.35 GiB" at bounding box center [746, 164] width 89 height 13
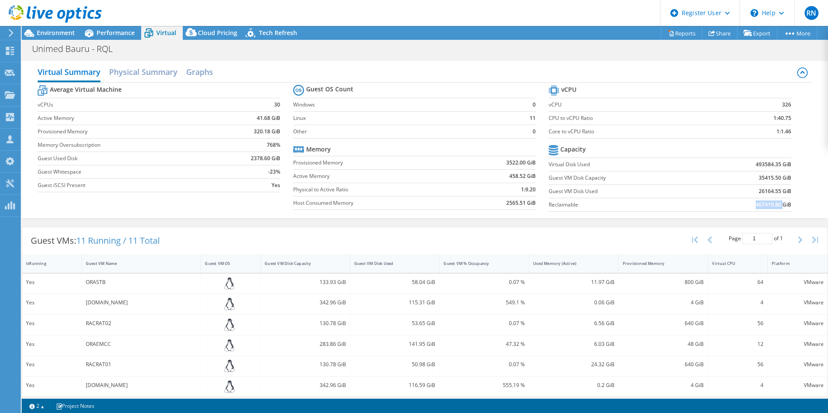
drag, startPoint x: 775, startPoint y: 204, endPoint x: 747, endPoint y: 204, distance: 28.6
click at [747, 204] on td "467419.80 GiB" at bounding box center [746, 204] width 89 height 13
click at [165, 78] on h2 "Physical Summary" at bounding box center [143, 72] width 68 height 19
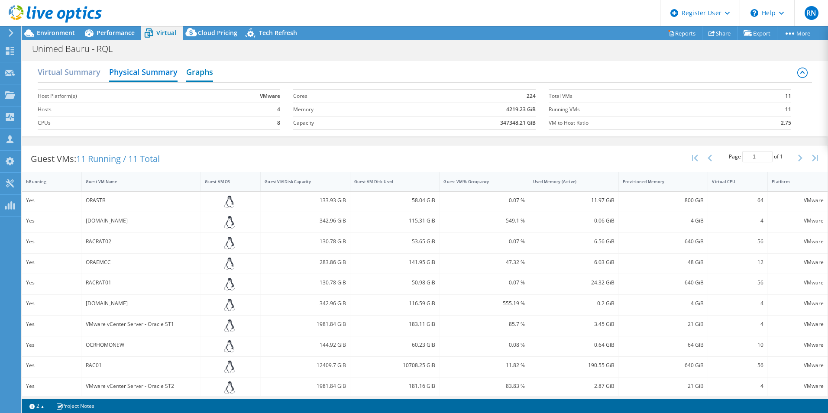
click at [204, 72] on h2 "Graphs" at bounding box center [199, 72] width 27 height 19
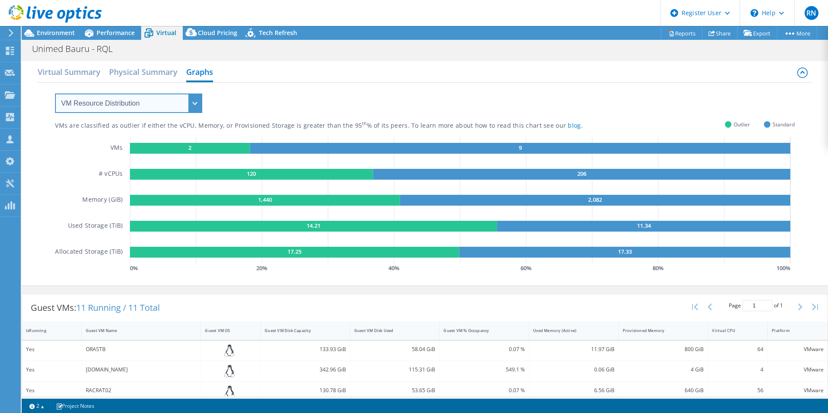
click at [194, 106] on select "VM Resource Distribution Provisioning Contrast Over Provisioning" at bounding box center [128, 103] width 147 height 19
click at [55, 94] on select "VM Resource Distribution Provisioning Contrast Over Provisioning" at bounding box center [128, 103] width 147 height 19
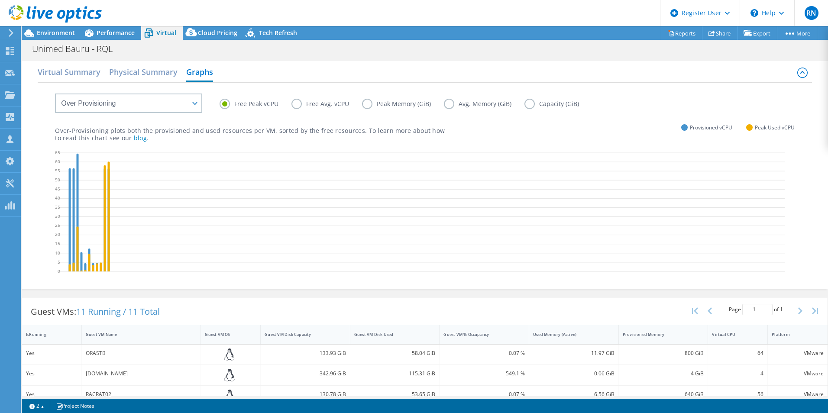
click at [531, 103] on label "Capacity (GiB)" at bounding box center [558, 104] width 68 height 10
click at [0, 0] on input "Capacity (GiB)" at bounding box center [0, 0] width 0 height 0
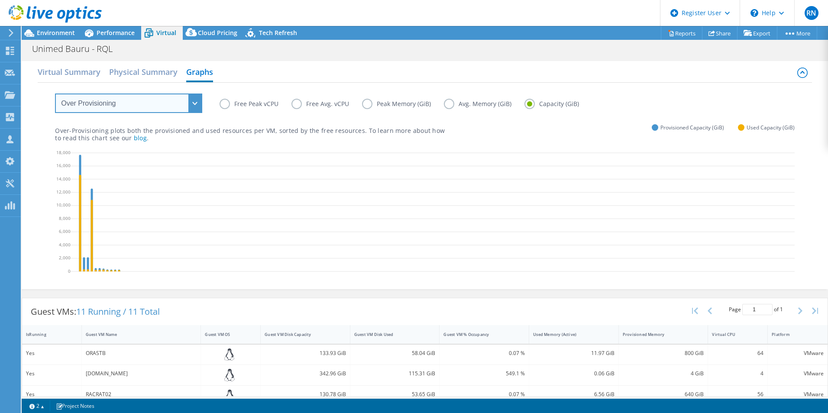
click at [186, 105] on select "VM Resource Distribution Provisioning Contrast Over Provisioning" at bounding box center [128, 103] width 147 height 19
select select "Provisioning Contrast"
click at [55, 94] on select "VM Resource Distribution Provisioning Contrast Over Provisioning" at bounding box center [128, 103] width 147 height 19
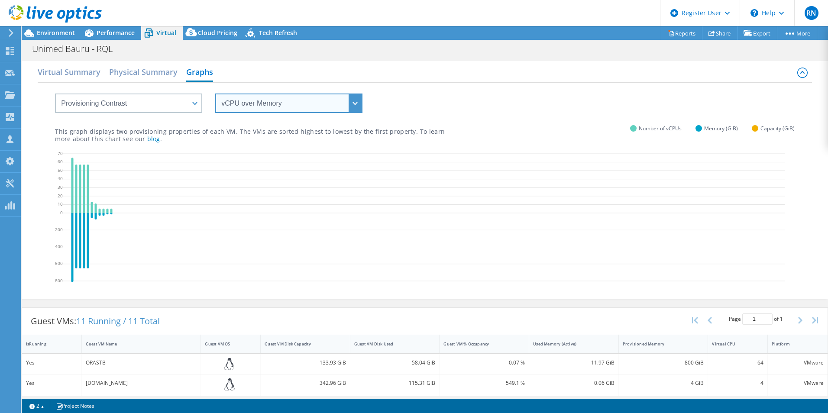
click at [290, 104] on select "vCPU over Memory vCPU over Capacity Memory over vCPU Memory over Capacity Capac…" at bounding box center [288, 103] width 147 height 19
select select "Capacity over Memory"
click at [215, 94] on select "vCPU over Memory vCPU over Capacity Memory over vCPU Memory over Capacity Capac…" at bounding box center [288, 103] width 147 height 19
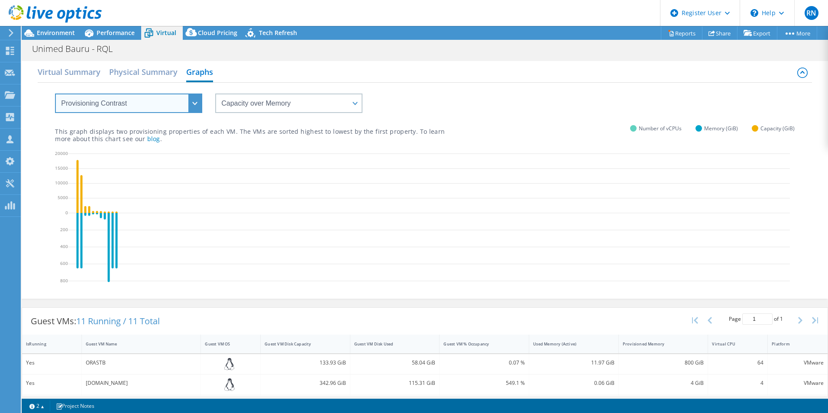
click at [164, 100] on select "VM Resource Distribution Provisioning Contrast Over Provisioning" at bounding box center [128, 103] width 147 height 19
select select "VM Resource Distribution"
click at [55, 94] on select "VM Resource Distribution Provisioning Contrast Over Provisioning" at bounding box center [128, 103] width 147 height 19
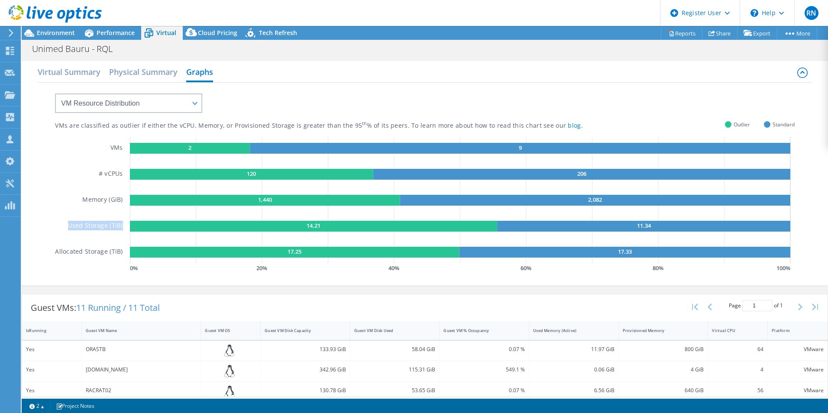
drag, startPoint x: 69, startPoint y: 224, endPoint x: 121, endPoint y: 220, distance: 51.7
click at [121, 220] on div "VMs # vCPUs Memory (GiB) Used Storage (TiB) Allocated Storage (TiB)" at bounding box center [92, 206] width 74 height 138
click at [111, 33] on span "Performance" at bounding box center [116, 33] width 38 height 8
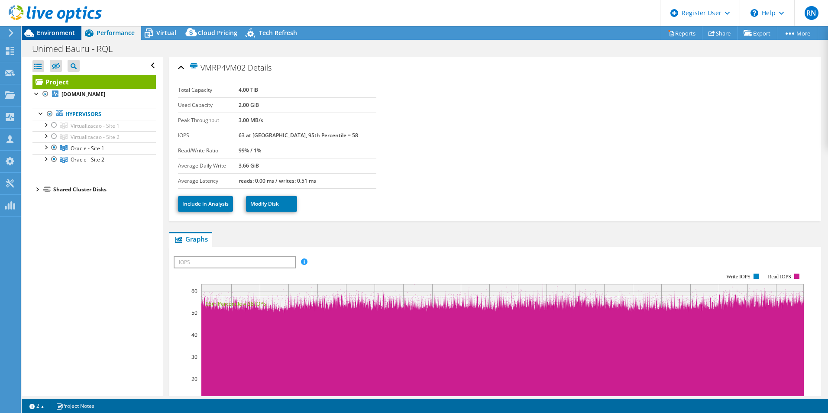
click at [42, 32] on span "Environment" at bounding box center [56, 33] width 38 height 8
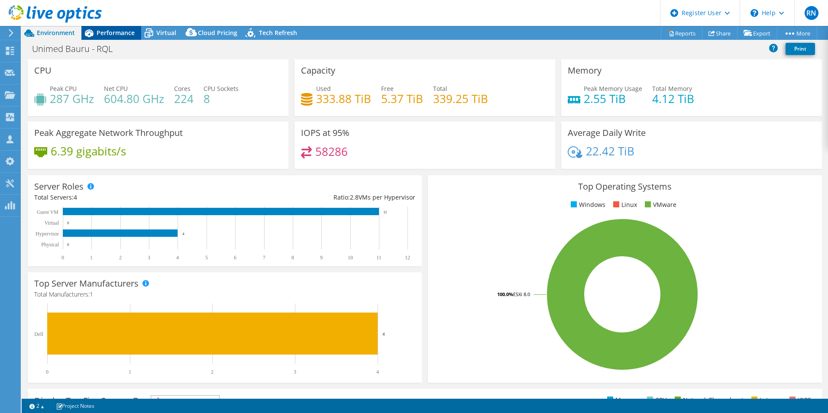
click at [123, 34] on span "Performance" at bounding box center [116, 33] width 38 height 8
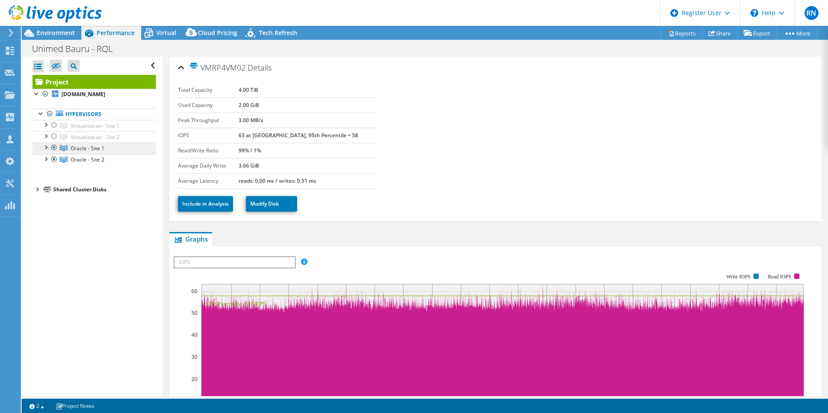
click at [94, 152] on span "Oracle - Site 1" at bounding box center [88, 148] width 34 height 7
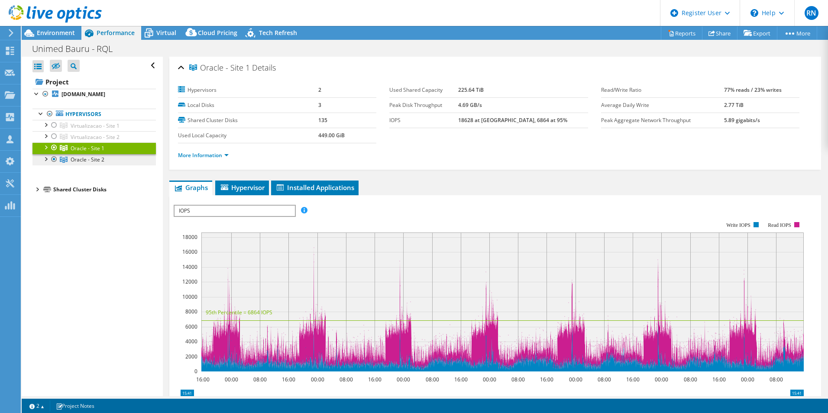
click at [88, 163] on span "Oracle - Site 2" at bounding box center [88, 159] width 34 height 7
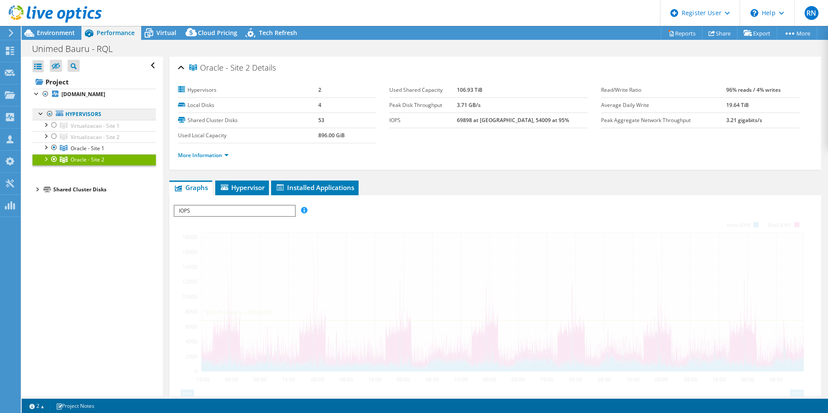
click at [94, 120] on link "Hypervisors" at bounding box center [93, 114] width 123 height 11
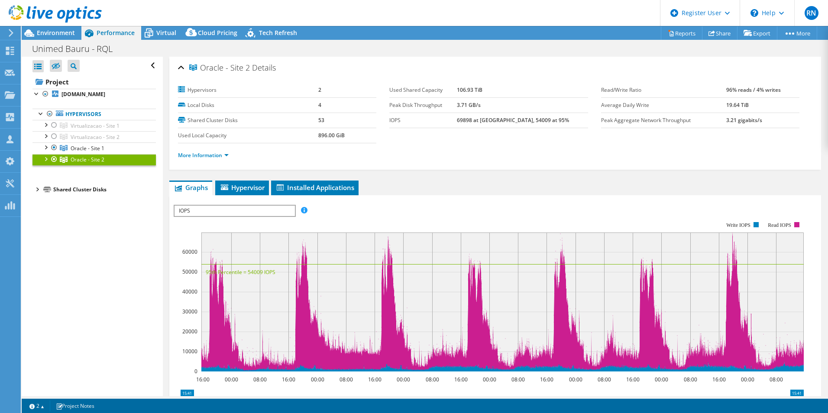
click at [547, 168] on div "Oracle - Site 2 Details Hypervisors 2 Local Disks 4 Shared Cluster Disks 53 Use…" at bounding box center [494, 113] width 651 height 113
click at [43, 151] on div at bounding box center [45, 146] width 9 height 9
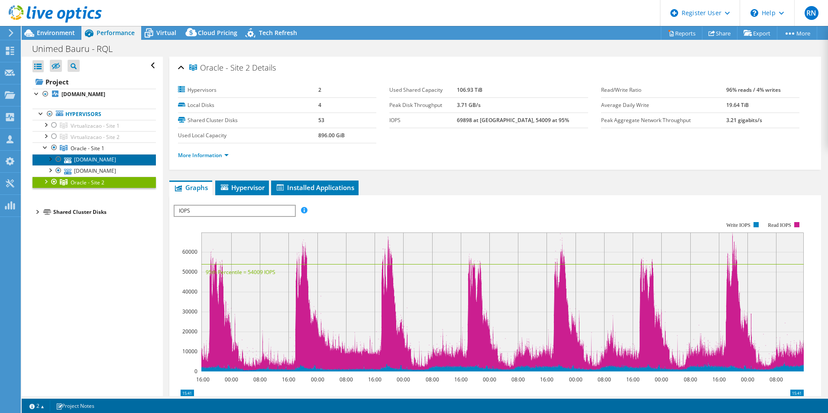
click at [101, 165] on link "[DOMAIN_NAME]" at bounding box center [93, 159] width 123 height 11
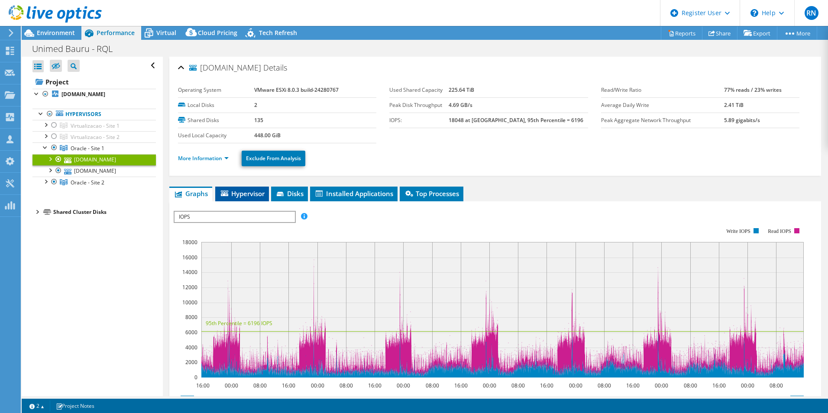
click at [239, 193] on span "Hypervisor" at bounding box center [241, 193] width 45 height 9
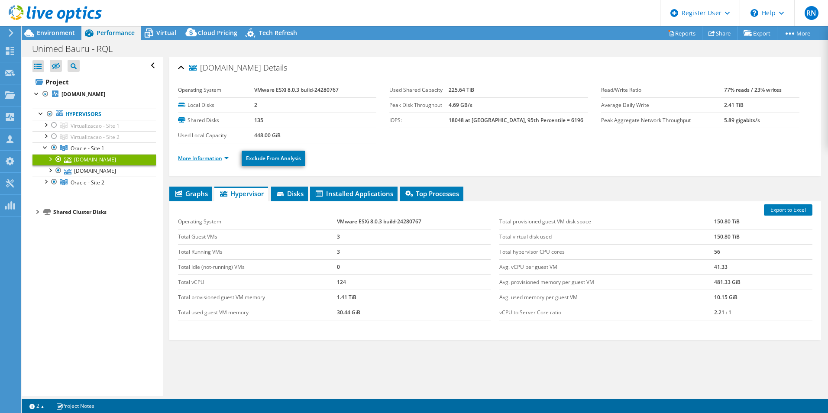
click at [217, 158] on link "More Information" at bounding box center [203, 158] width 51 height 7
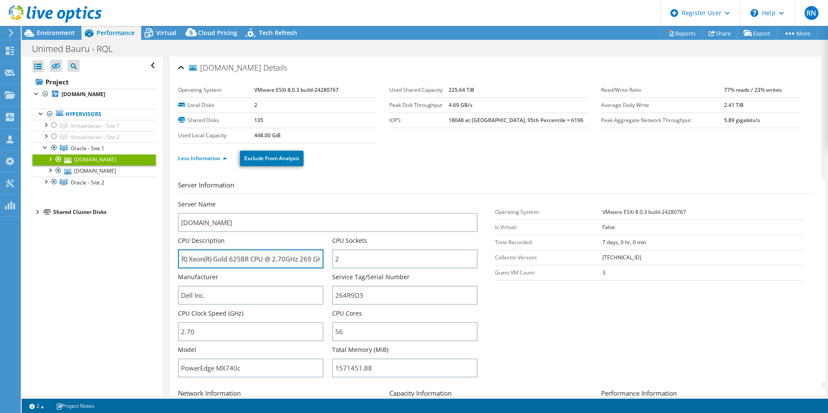
scroll to position [0, 21]
drag, startPoint x: 232, startPoint y: 259, endPoint x: 323, endPoint y: 261, distance: 90.9
click at [323, 261] on div "CPU Description Intel(R) Xeon(R) Gold 6258R CPU @ 2.70GHz 269 GHz" at bounding box center [255, 252] width 154 height 32
click at [314, 259] on input "Intel(R) Xeon(R) Gold 6258R CPU @ 2.70GHz 269 GHz" at bounding box center [250, 258] width 145 height 19
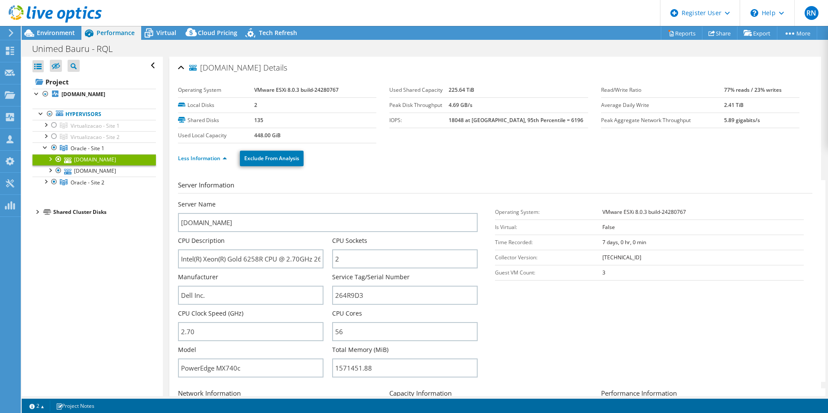
click at [545, 333] on section "Server Information Server Name vmsrv08-mx1-st1.unimedbauru.com.br CPU Descripti…" at bounding box center [497, 281] width 639 height 202
click at [106, 177] on link "[DOMAIN_NAME]" at bounding box center [93, 170] width 123 height 11
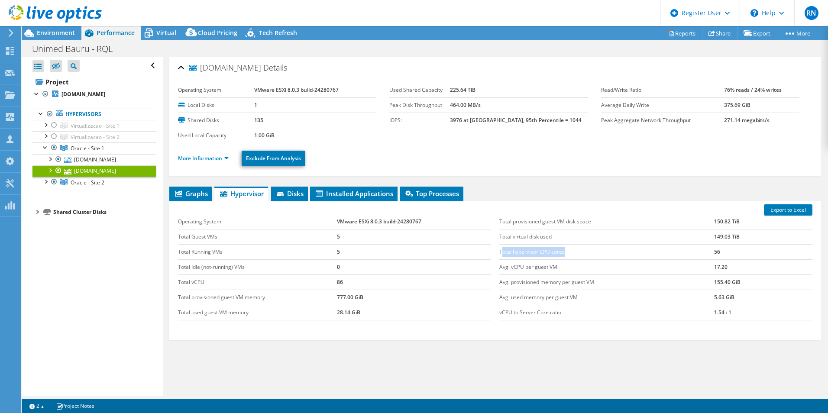
drag, startPoint x: 525, startPoint y: 254, endPoint x: 565, endPoint y: 258, distance: 40.0
click at [565, 258] on td "Total hypervisor CPU cores" at bounding box center [606, 251] width 215 height 15
drag, startPoint x: 709, startPoint y: 252, endPoint x: 718, endPoint y: 252, distance: 8.2
click at [718, 252] on td "56" at bounding box center [763, 251] width 98 height 15
click at [109, 165] on link "[DOMAIN_NAME]" at bounding box center [93, 159] width 123 height 11
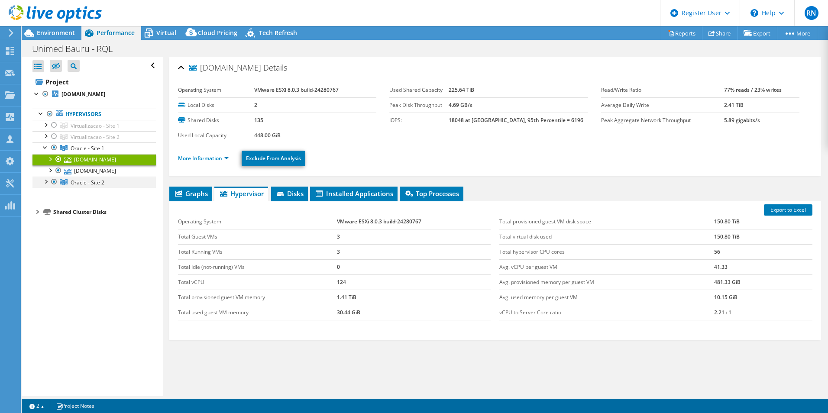
click at [47, 185] on div at bounding box center [45, 181] width 9 height 9
click at [116, 199] on link "[DOMAIN_NAME]" at bounding box center [93, 193] width 123 height 11
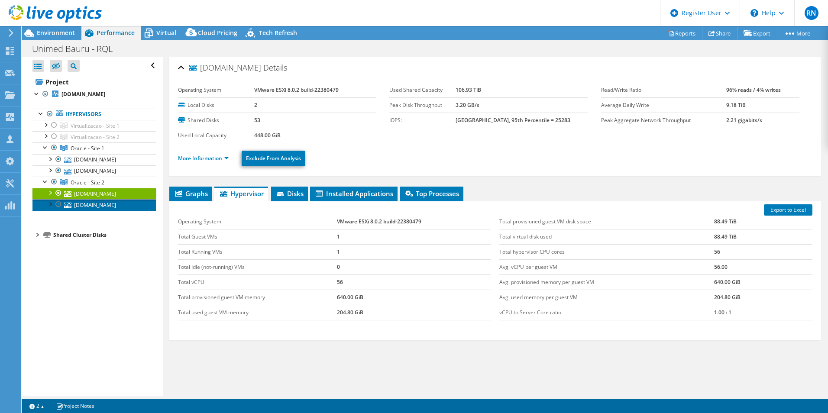
click at [118, 210] on link "[DOMAIN_NAME]" at bounding box center [93, 204] width 123 height 11
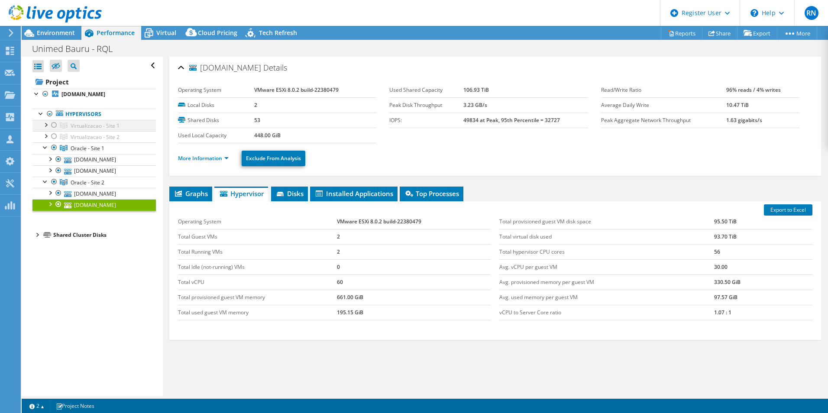
click at [45, 129] on div at bounding box center [45, 124] width 9 height 9
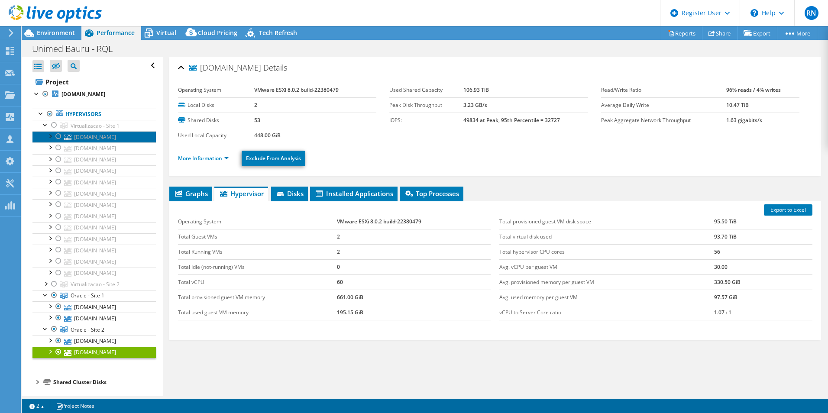
click at [101, 142] on link "[DOMAIN_NAME]" at bounding box center [93, 136] width 123 height 11
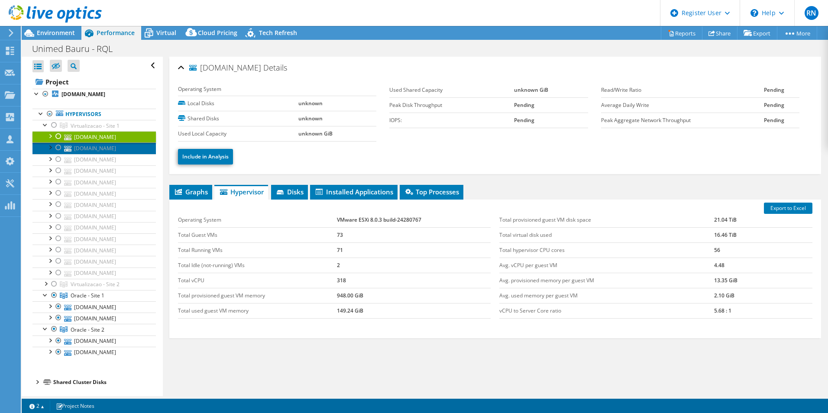
click at [107, 154] on link "[DOMAIN_NAME]" at bounding box center [93, 147] width 123 height 11
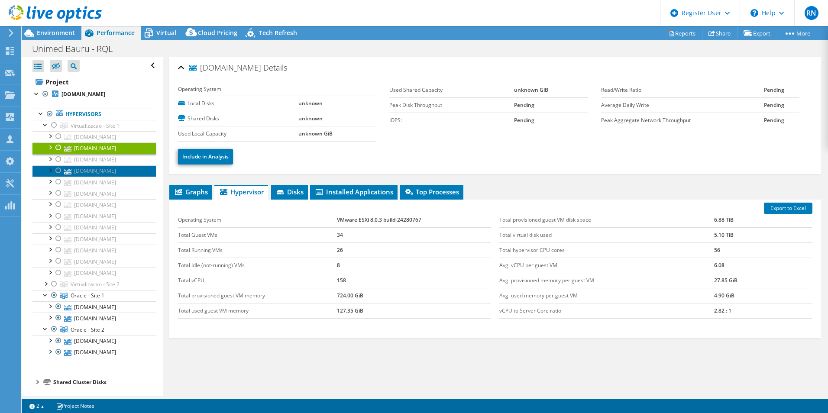
click at [103, 177] on link "[DOMAIN_NAME]" at bounding box center [93, 170] width 123 height 11
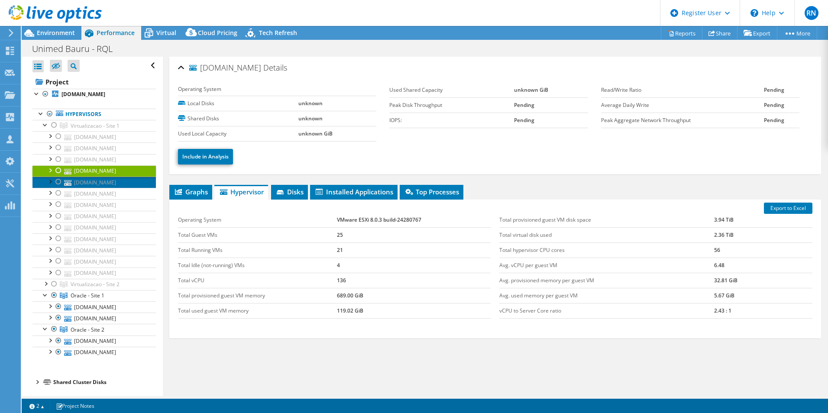
click at [105, 188] on link "[DOMAIN_NAME]" at bounding box center [93, 182] width 123 height 11
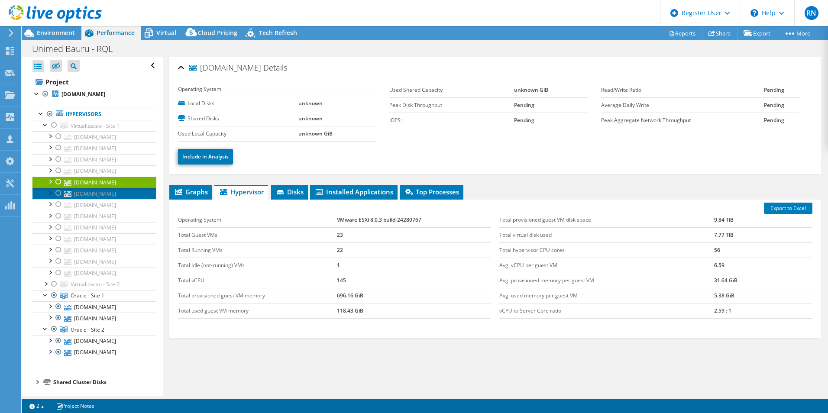
click at [109, 199] on link "[DOMAIN_NAME]" at bounding box center [93, 193] width 123 height 11
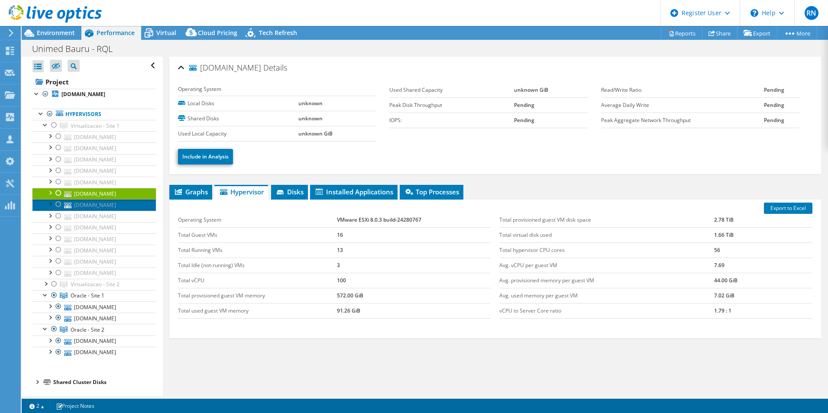
click at [106, 210] on link "[DOMAIN_NAME]" at bounding box center [93, 204] width 123 height 11
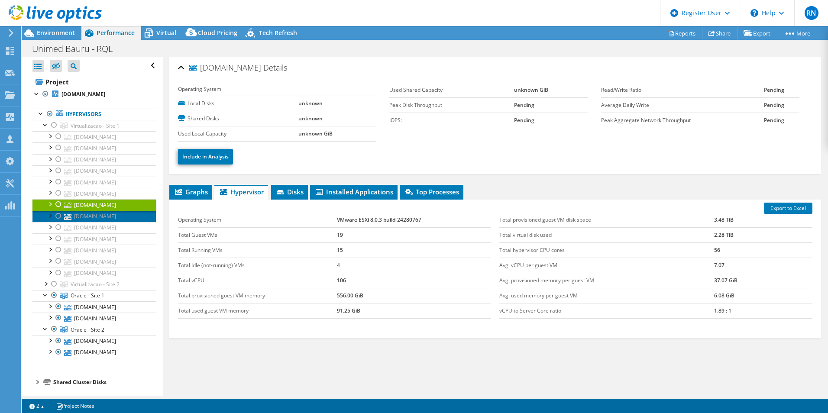
click at [106, 222] on link "[DOMAIN_NAME]" at bounding box center [93, 216] width 123 height 11
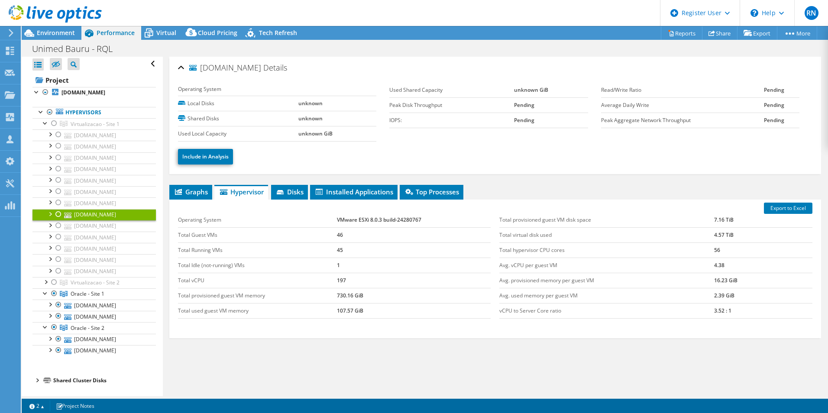
scroll to position [142, 0]
click at [107, 220] on link "[DOMAIN_NAME]" at bounding box center [93, 225] width 123 height 11
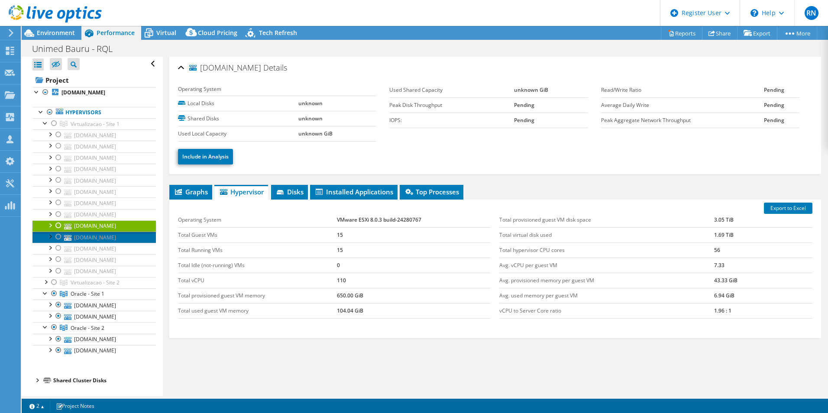
click at [103, 232] on link "[DOMAIN_NAME]" at bounding box center [93, 237] width 123 height 11
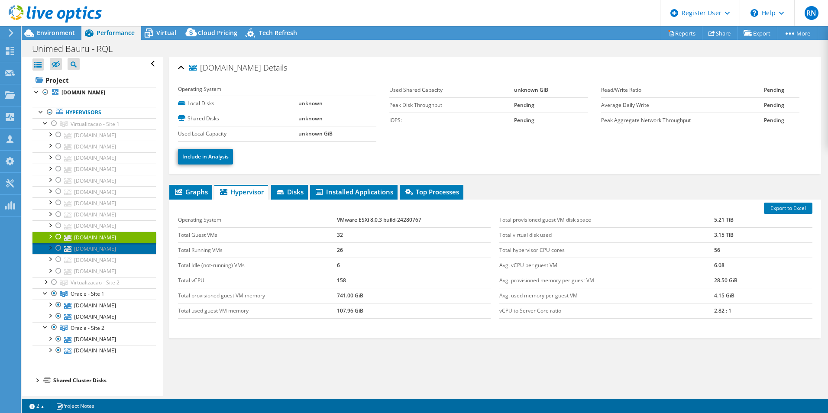
click at [118, 243] on link "[DOMAIN_NAME]" at bounding box center [93, 248] width 123 height 11
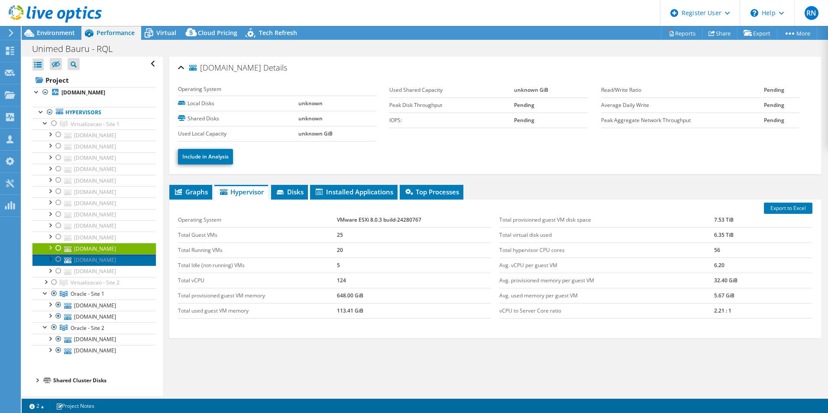
click at [115, 254] on link "[DOMAIN_NAME]" at bounding box center [93, 259] width 123 height 11
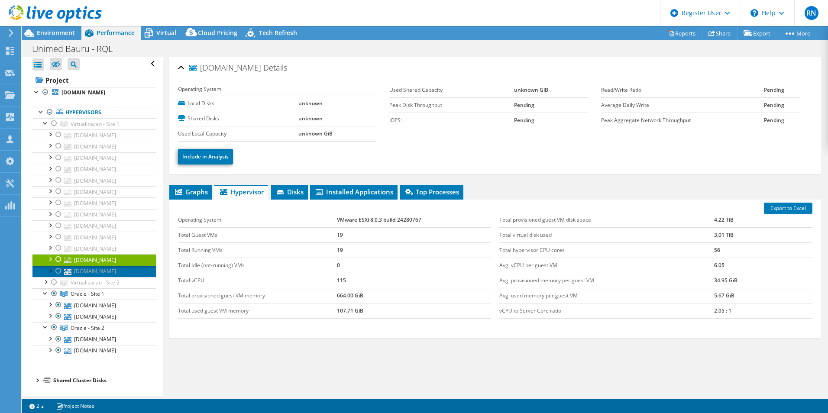
click at [113, 266] on link "[DOMAIN_NAME]" at bounding box center [93, 271] width 123 height 11
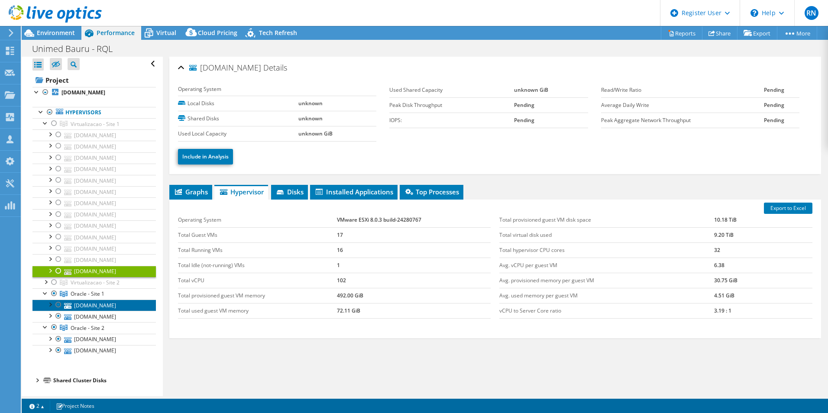
click at [109, 300] on link "[DOMAIN_NAME]" at bounding box center [93, 305] width 123 height 11
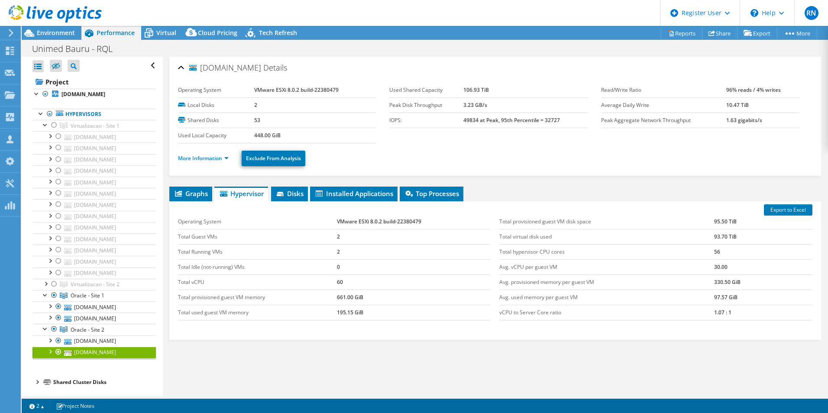
select select "USD"
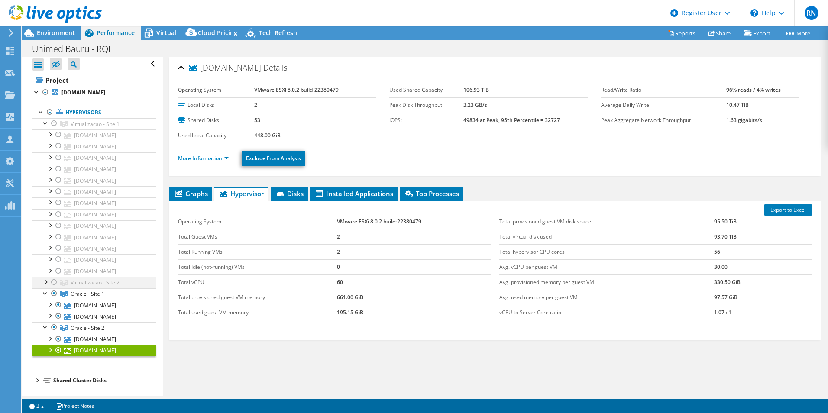
click at [46, 277] on div at bounding box center [45, 281] width 9 height 9
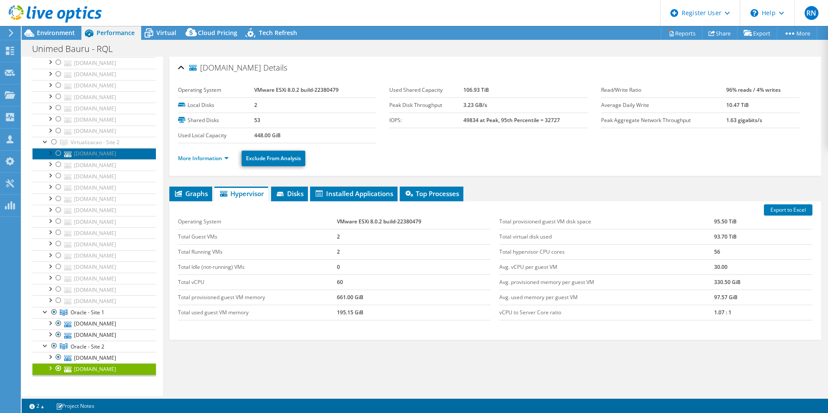
click at [108, 159] on link "[DOMAIN_NAME]" at bounding box center [93, 153] width 123 height 11
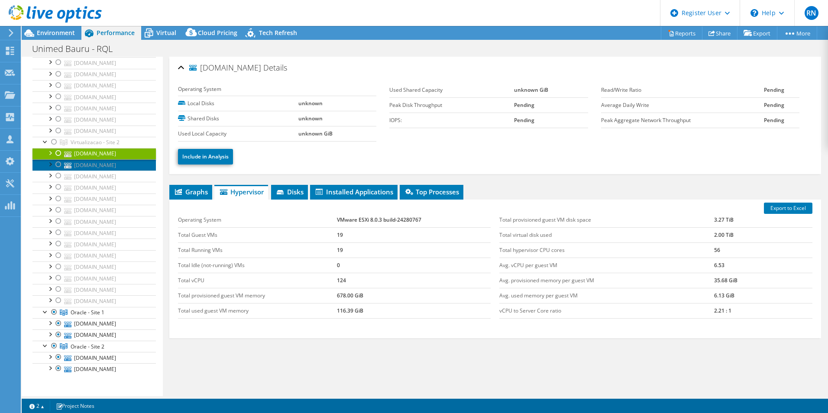
click at [103, 171] on link "[DOMAIN_NAME]" at bounding box center [93, 164] width 123 height 11
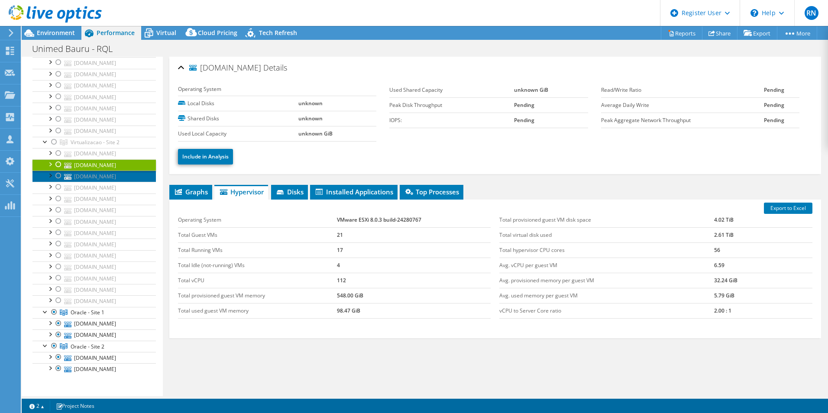
click at [103, 182] on link "[DOMAIN_NAME]" at bounding box center [93, 176] width 123 height 11
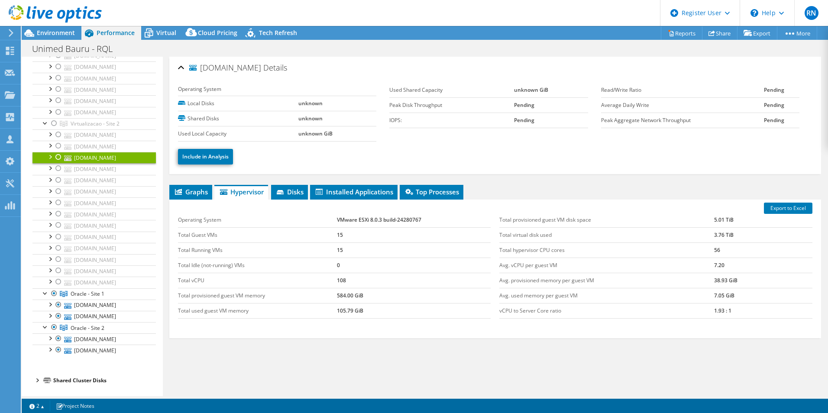
scroll to position [229, 0]
click at [109, 174] on link "[DOMAIN_NAME]" at bounding box center [93, 168] width 123 height 11
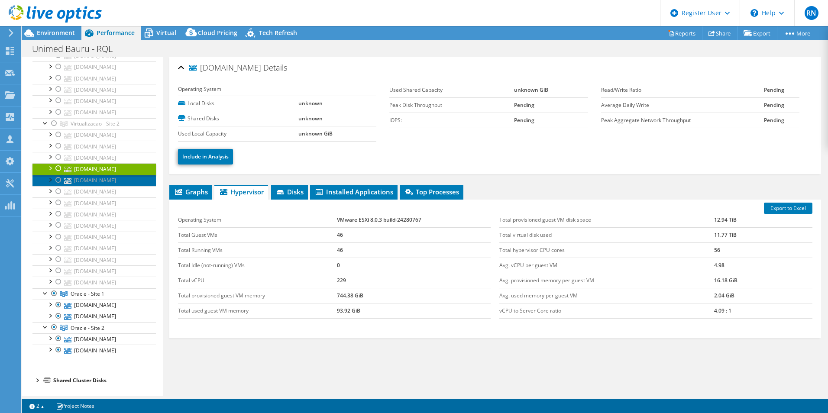
click at [103, 186] on link "[DOMAIN_NAME]" at bounding box center [93, 180] width 123 height 11
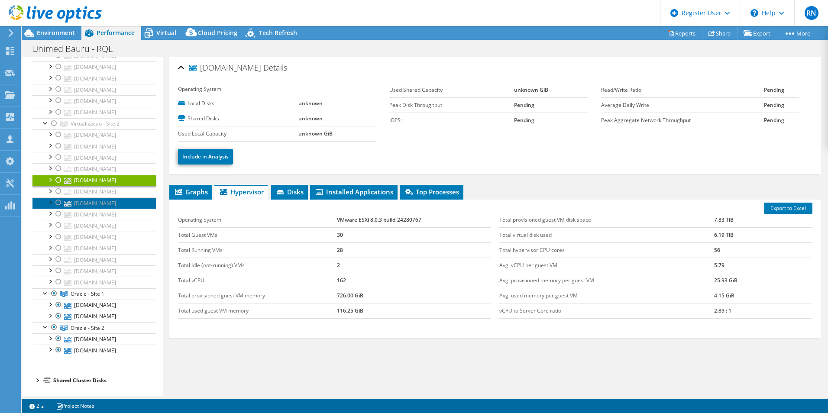
click at [102, 209] on link "[DOMAIN_NAME]" at bounding box center [93, 202] width 123 height 11
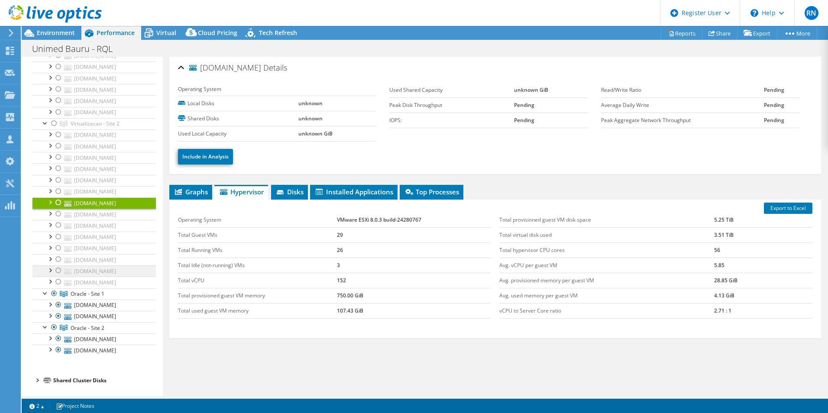
scroll to position [358, 0]
click at [94, 209] on link "[DOMAIN_NAME]" at bounding box center [93, 214] width 123 height 11
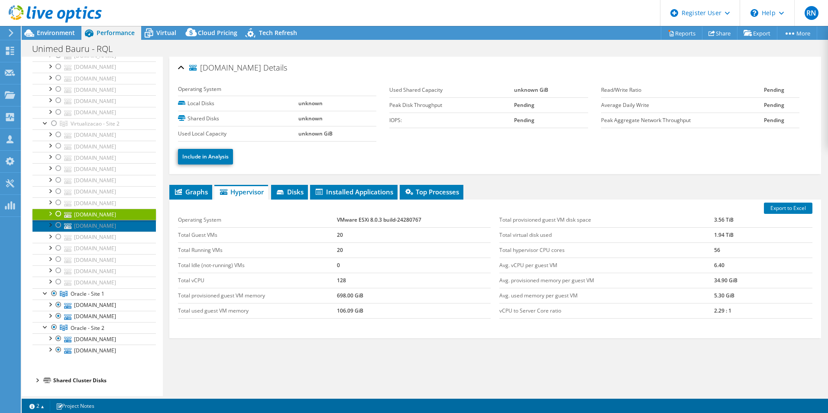
click at [96, 220] on link "[DOMAIN_NAME]" at bounding box center [93, 225] width 123 height 11
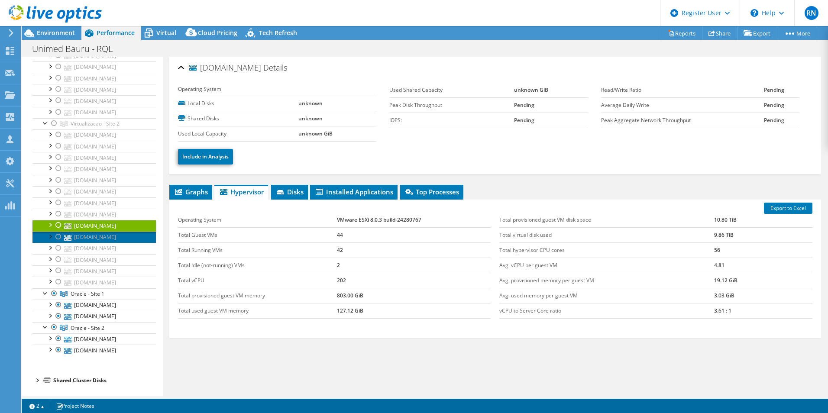
click at [96, 232] on link "[DOMAIN_NAME]" at bounding box center [93, 237] width 123 height 11
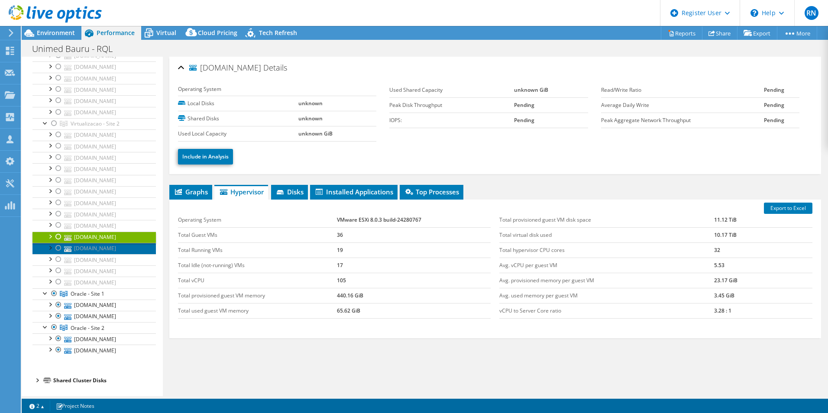
click at [97, 243] on link "[DOMAIN_NAME]" at bounding box center [93, 248] width 123 height 11
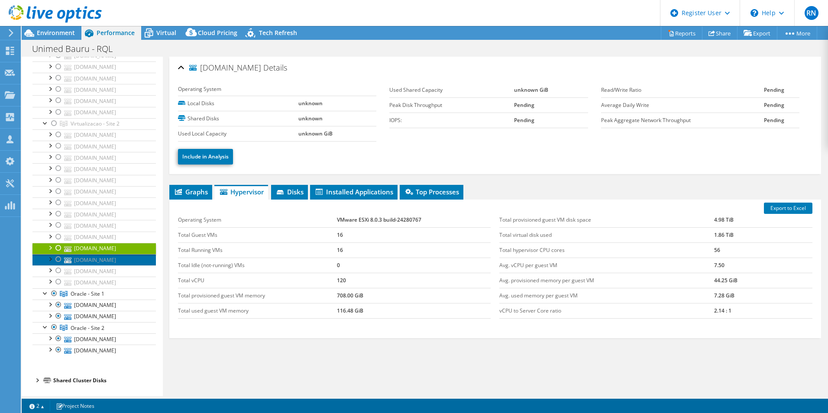
click at [94, 261] on link "[DOMAIN_NAME]" at bounding box center [93, 259] width 123 height 11
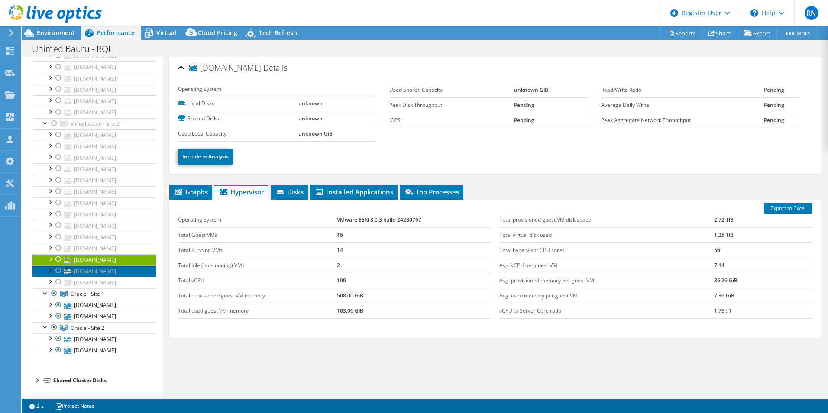
click at [97, 277] on link "[DOMAIN_NAME]" at bounding box center [93, 270] width 123 height 11
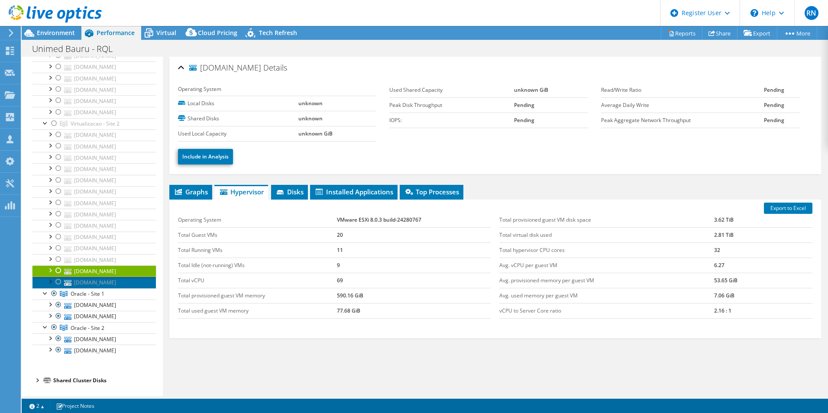
click at [97, 288] on link "[DOMAIN_NAME]" at bounding box center [93, 282] width 123 height 11
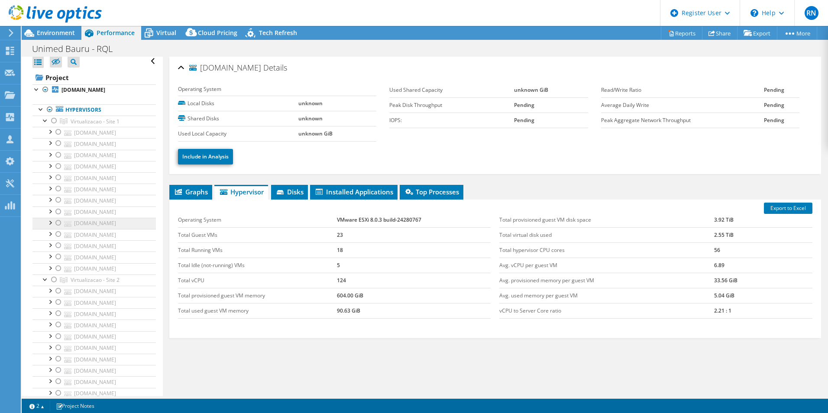
scroll to position [0, 0]
click at [39, 117] on div at bounding box center [41, 113] width 9 height 9
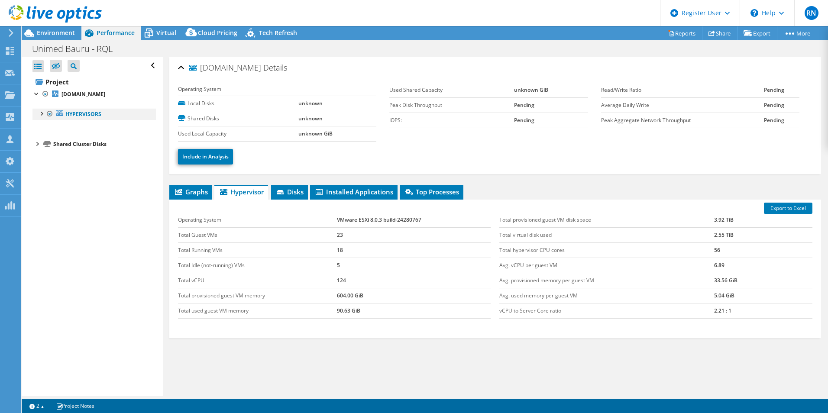
click at [42, 117] on div at bounding box center [41, 113] width 9 height 9
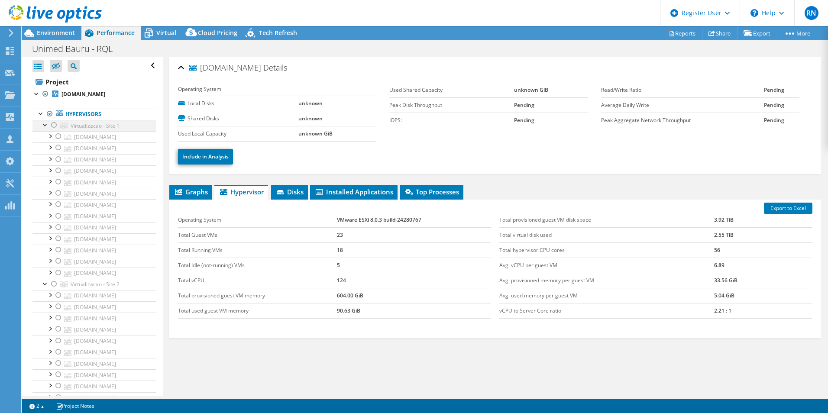
click at [45, 129] on div at bounding box center [45, 124] width 9 height 9
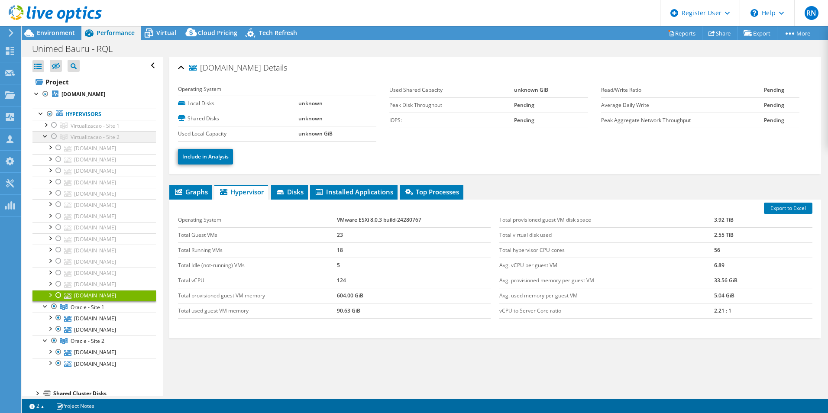
click at [45, 140] on div at bounding box center [45, 135] width 9 height 9
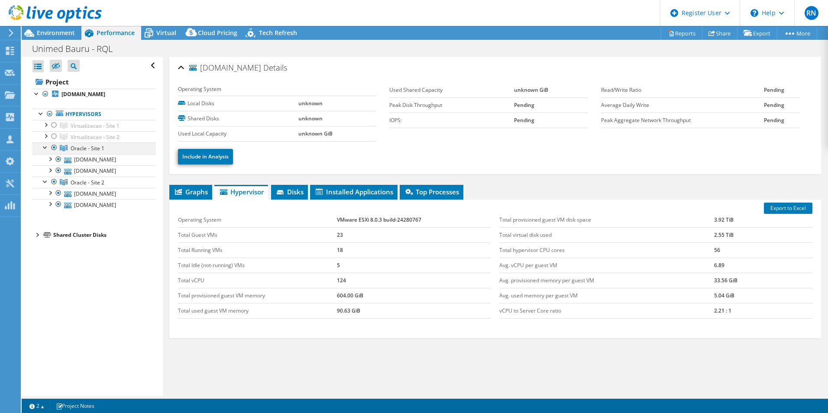
click at [43, 151] on div at bounding box center [45, 146] width 9 height 9
click at [44, 163] on div at bounding box center [45, 158] width 9 height 9
click at [96, 238] on div "Open All Close All Hide Excluded Nodes Project Tree Filter" at bounding box center [92, 226] width 141 height 339
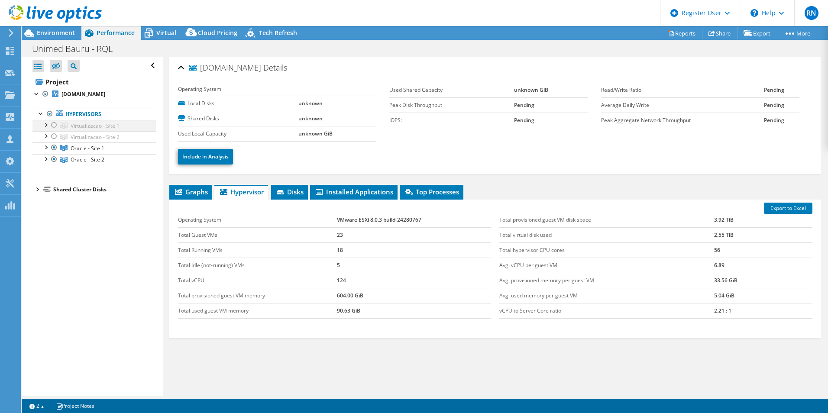
click at [52, 130] on div at bounding box center [54, 125] width 9 height 10
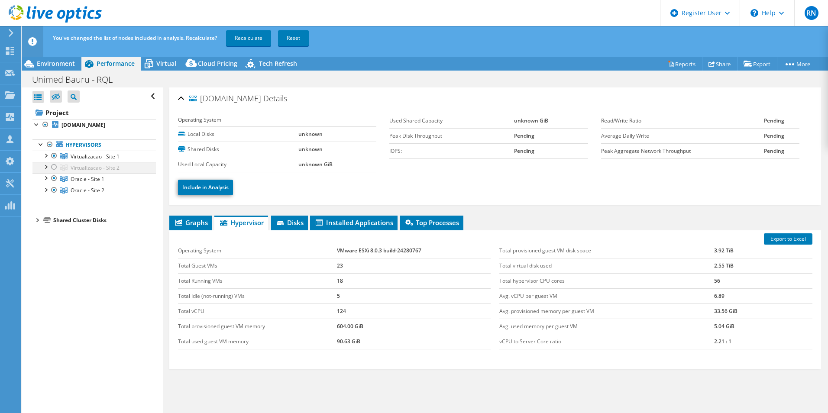
click at [52, 172] on div at bounding box center [54, 167] width 9 height 10
drag, startPoint x: 54, startPoint y: 172, endPoint x: 55, endPoint y: 198, distance: 26.0
click at [54, 172] on div at bounding box center [54, 167] width 9 height 10
drag, startPoint x: 54, startPoint y: 187, endPoint x: 58, endPoint y: 204, distance: 18.2
click at [54, 184] on div at bounding box center [54, 178] width 9 height 10
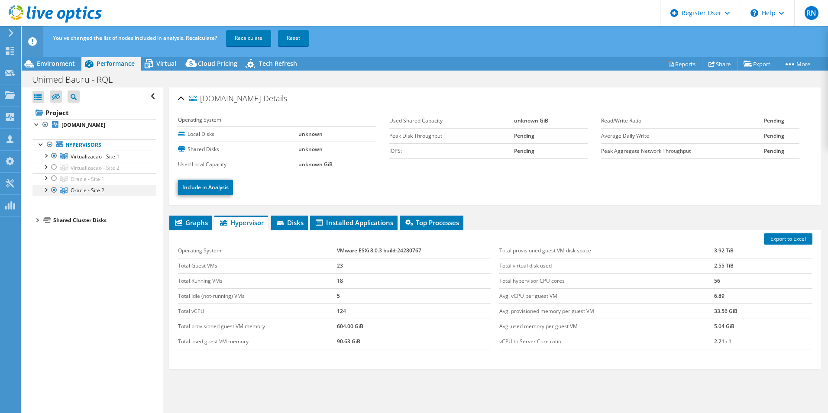
click at [54, 195] on div at bounding box center [54, 190] width 9 height 10
click at [248, 35] on link "Recalculate" at bounding box center [248, 38] width 45 height 16
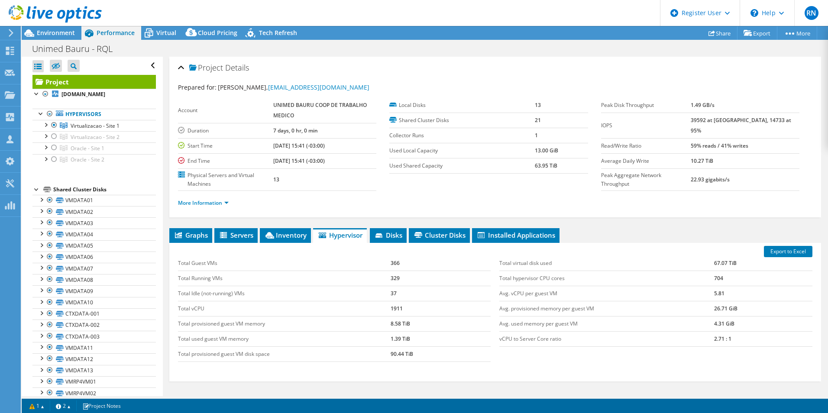
click at [35, 193] on div at bounding box center [36, 188] width 9 height 9
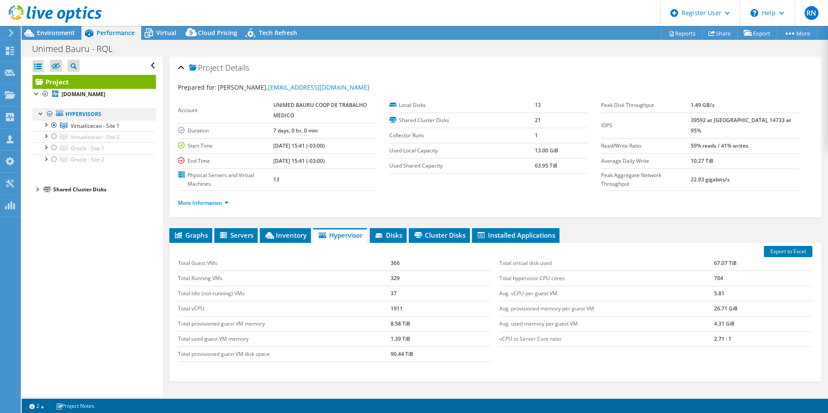
click at [50, 119] on div at bounding box center [49, 114] width 9 height 10
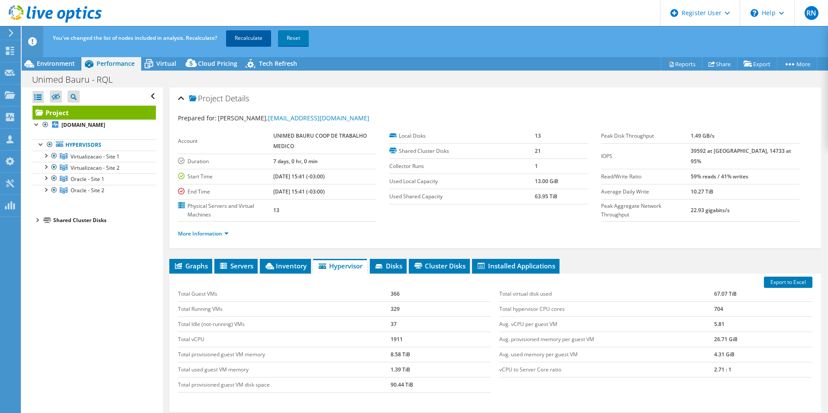
click at [248, 37] on link "Recalculate" at bounding box center [248, 38] width 45 height 16
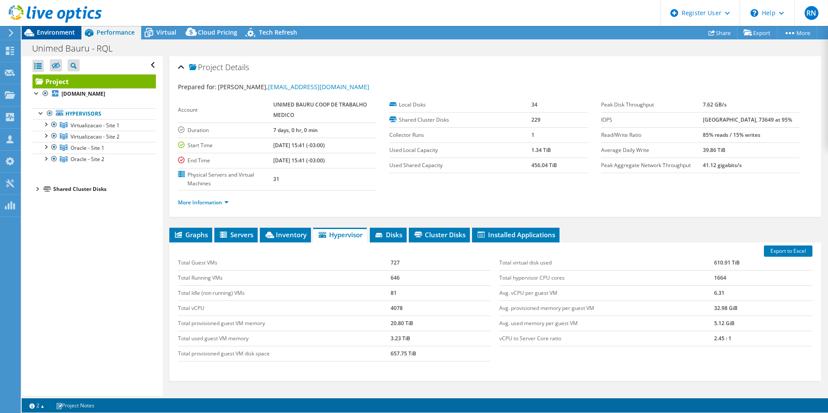
click at [75, 34] on div "Environment" at bounding box center [52, 33] width 60 height 14
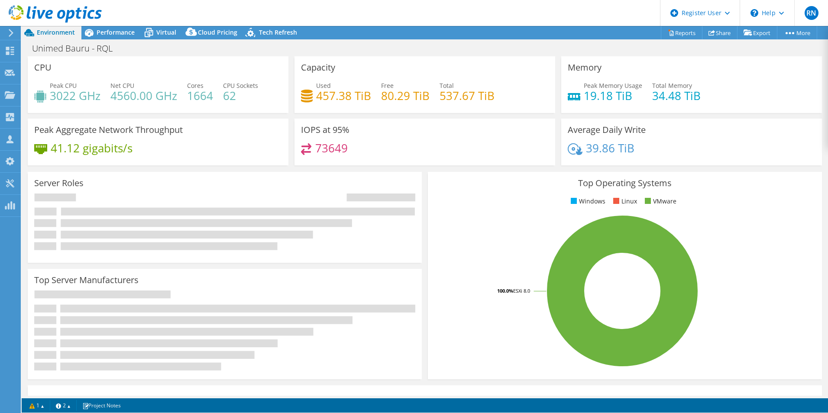
click at [69, 33] on span "Environment" at bounding box center [56, 32] width 38 height 8
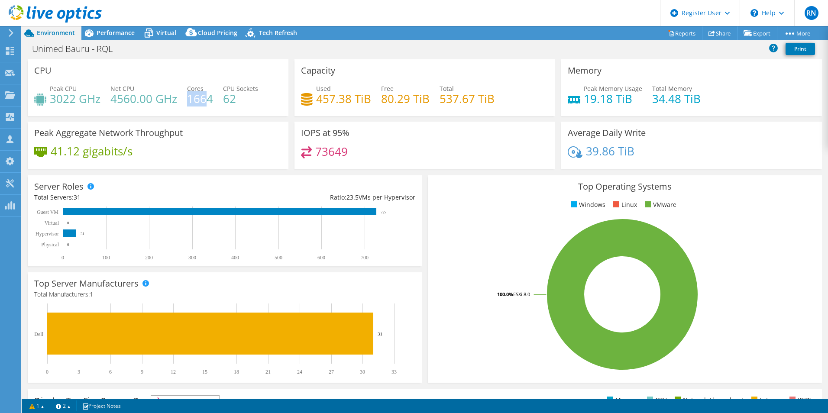
drag, startPoint x: 189, startPoint y: 102, endPoint x: 249, endPoint y: 408, distance: 312.3
click at [213, 101] on div "Peak CPU 3022 GHz Net CPU 4560.00 GHz Cores 1664 CPU Sockets 62" at bounding box center [158, 98] width 248 height 28
